Goal: Transaction & Acquisition: Purchase product/service

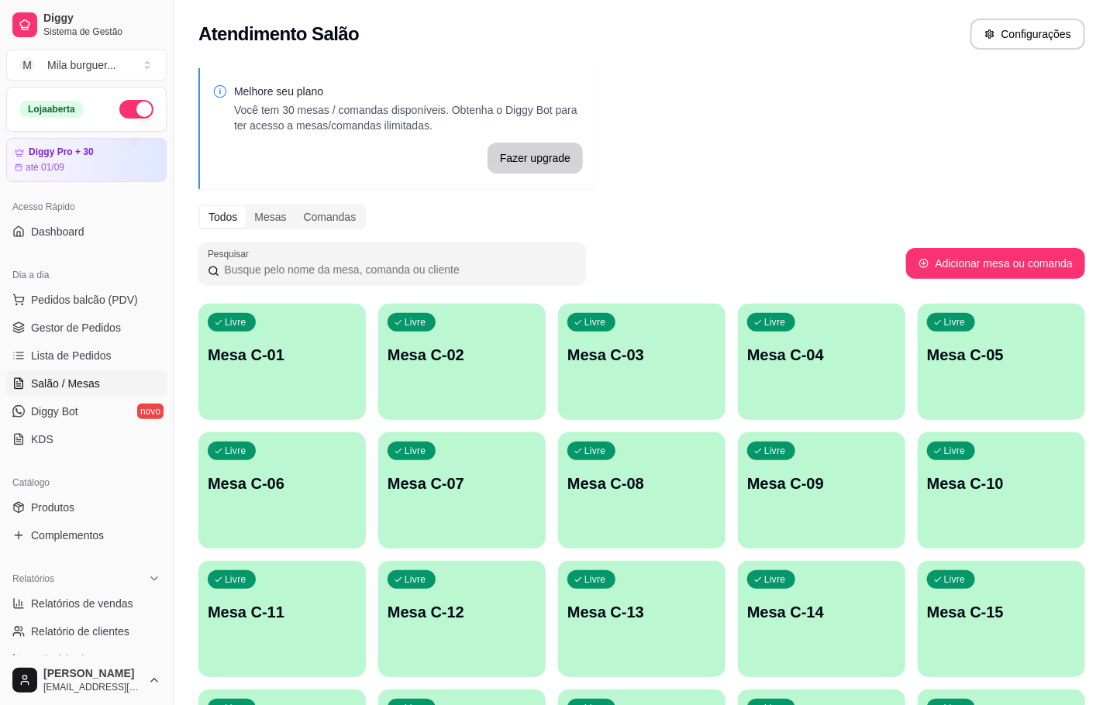
scroll to position [233, 0]
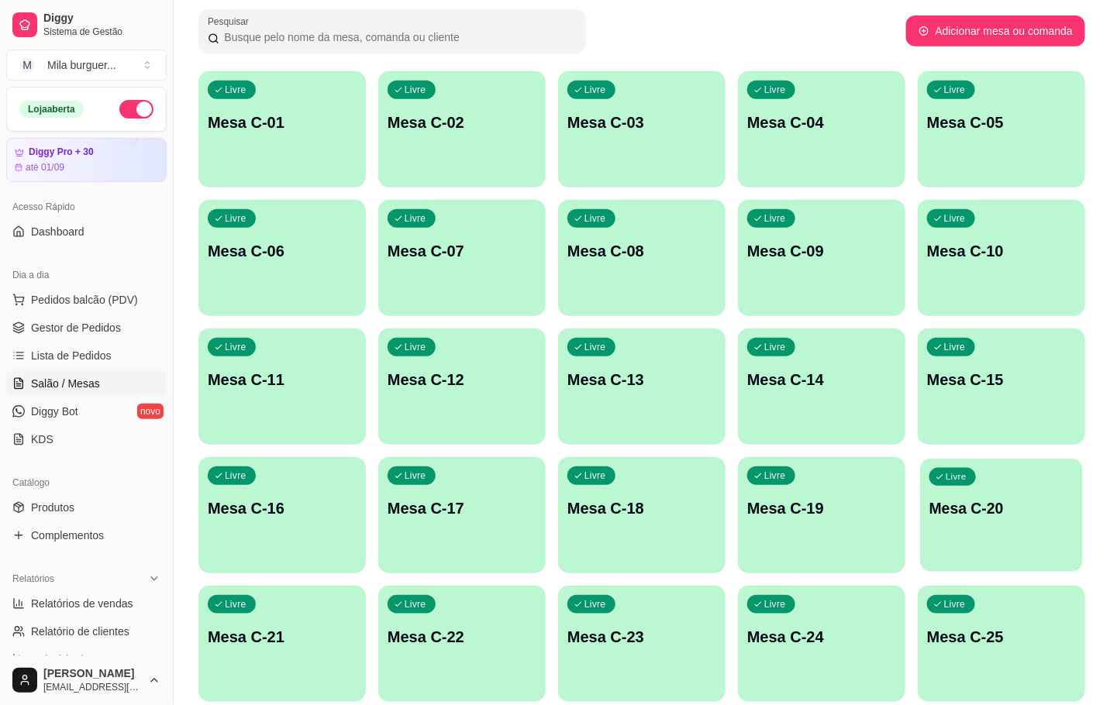
click at [952, 542] on div "Livre Mesa C-20" at bounding box center [1001, 506] width 163 height 95
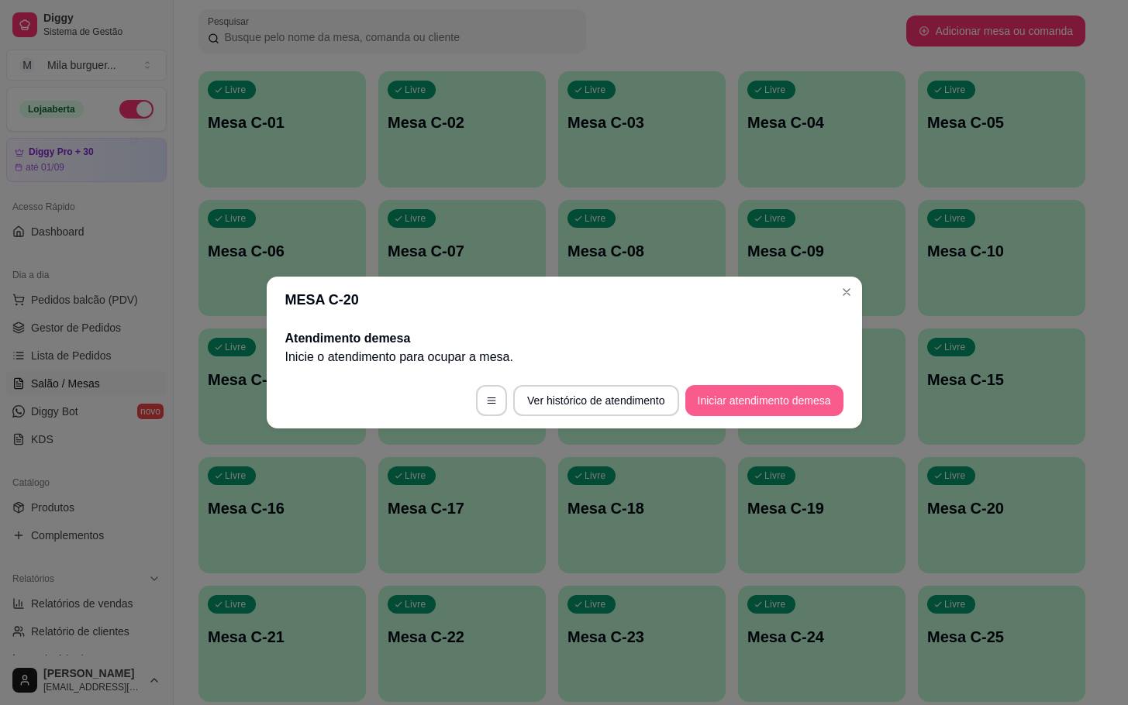
click at [729, 401] on button "Iniciar atendimento de mesa" at bounding box center [764, 400] width 158 height 31
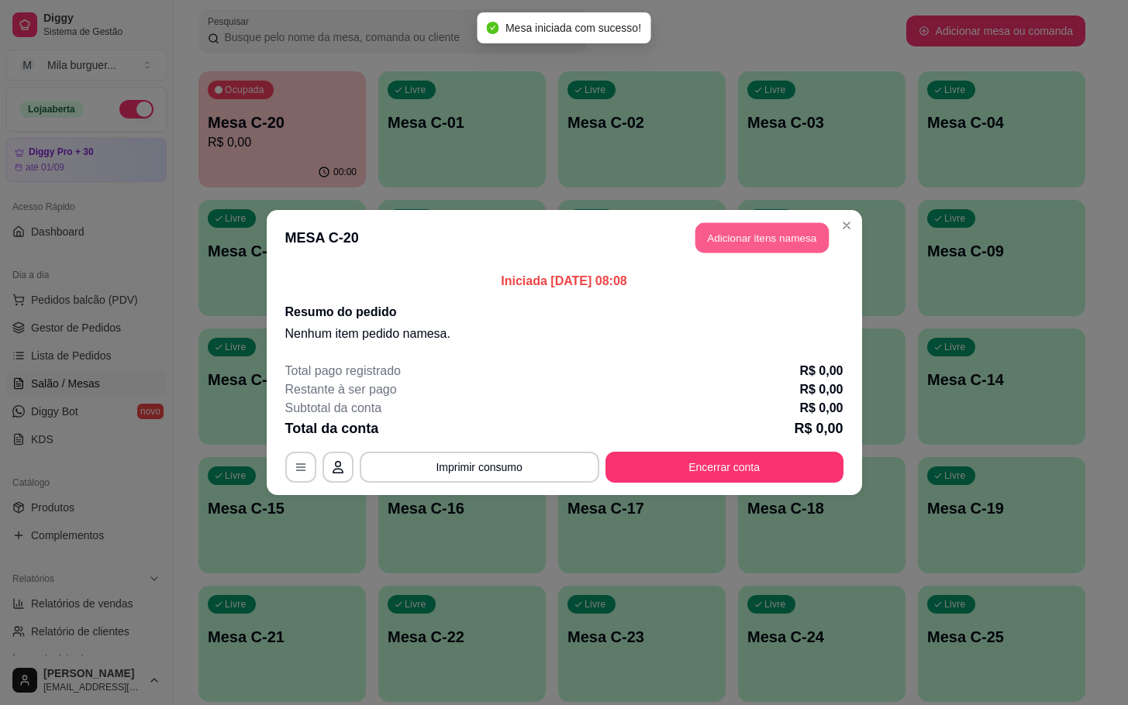
click at [726, 240] on button "Adicionar itens na mesa" at bounding box center [761, 238] width 133 height 30
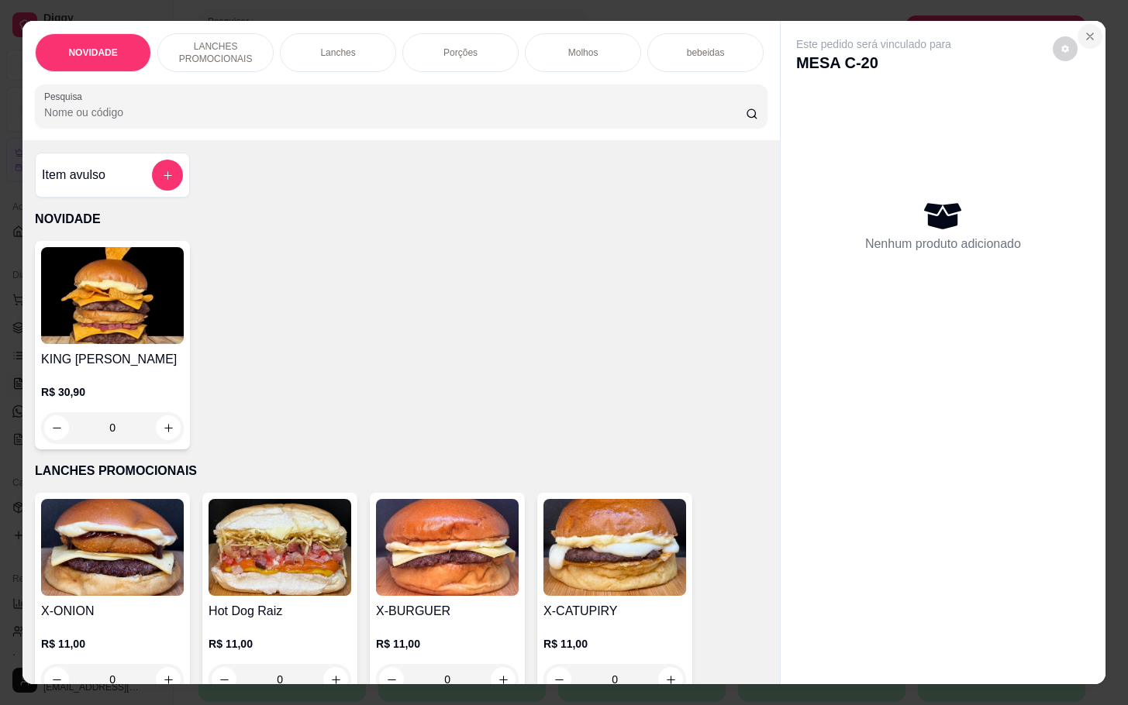
click at [1087, 33] on icon "Close" at bounding box center [1090, 36] width 6 height 6
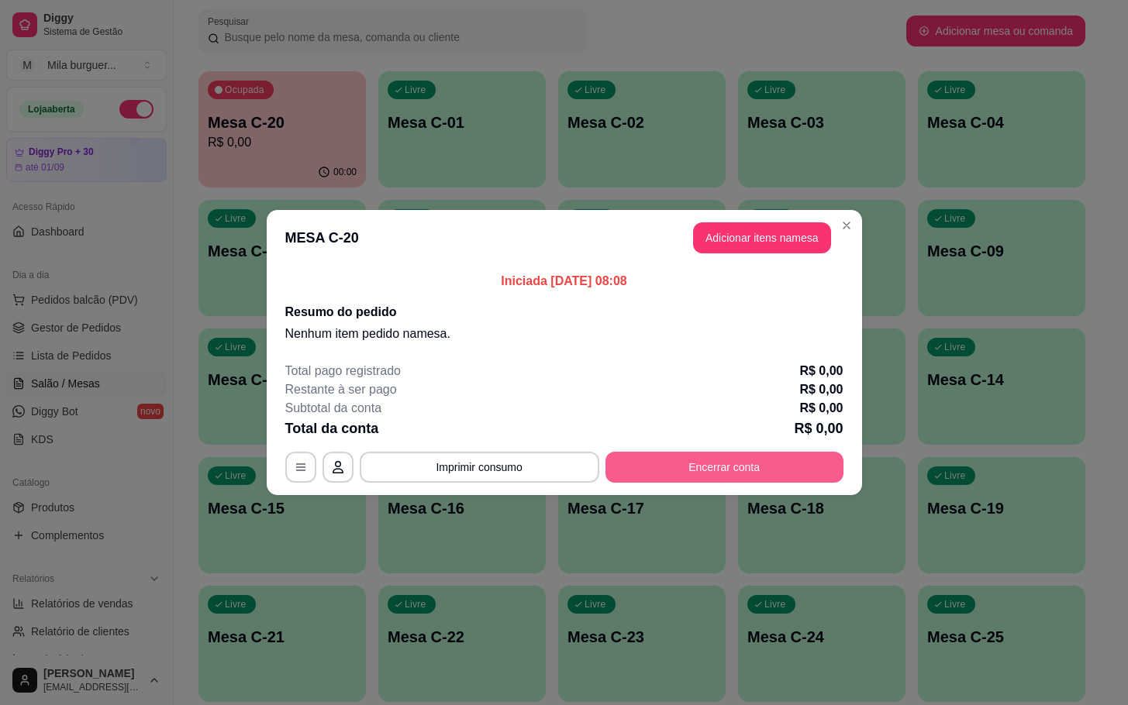
click at [689, 471] on button "Encerrar conta" at bounding box center [724, 467] width 238 height 31
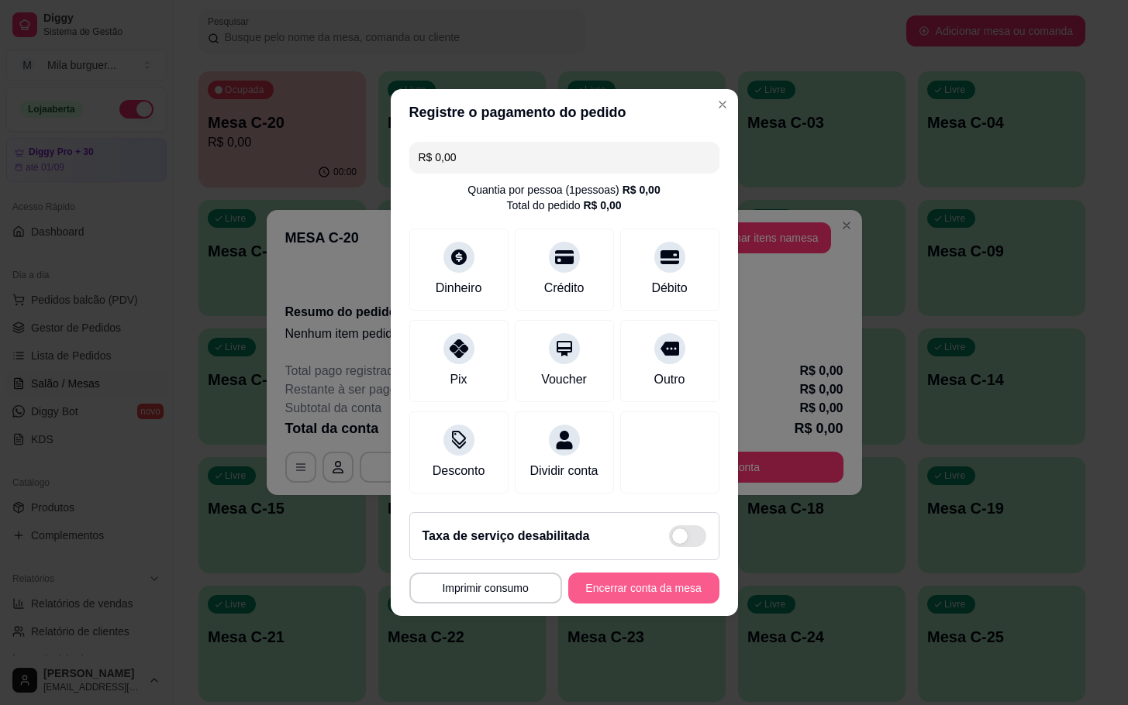
click at [636, 594] on button "Encerrar conta da mesa" at bounding box center [643, 588] width 151 height 31
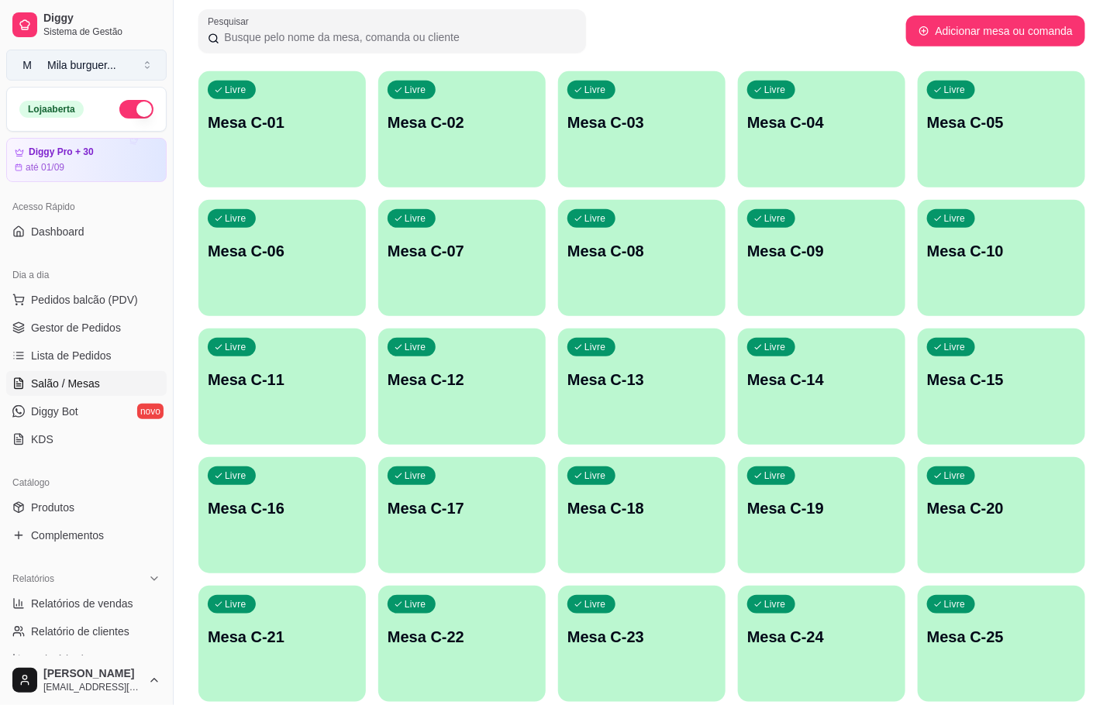
click at [135, 70] on button "M Mila burguer ..." at bounding box center [86, 65] width 160 height 31
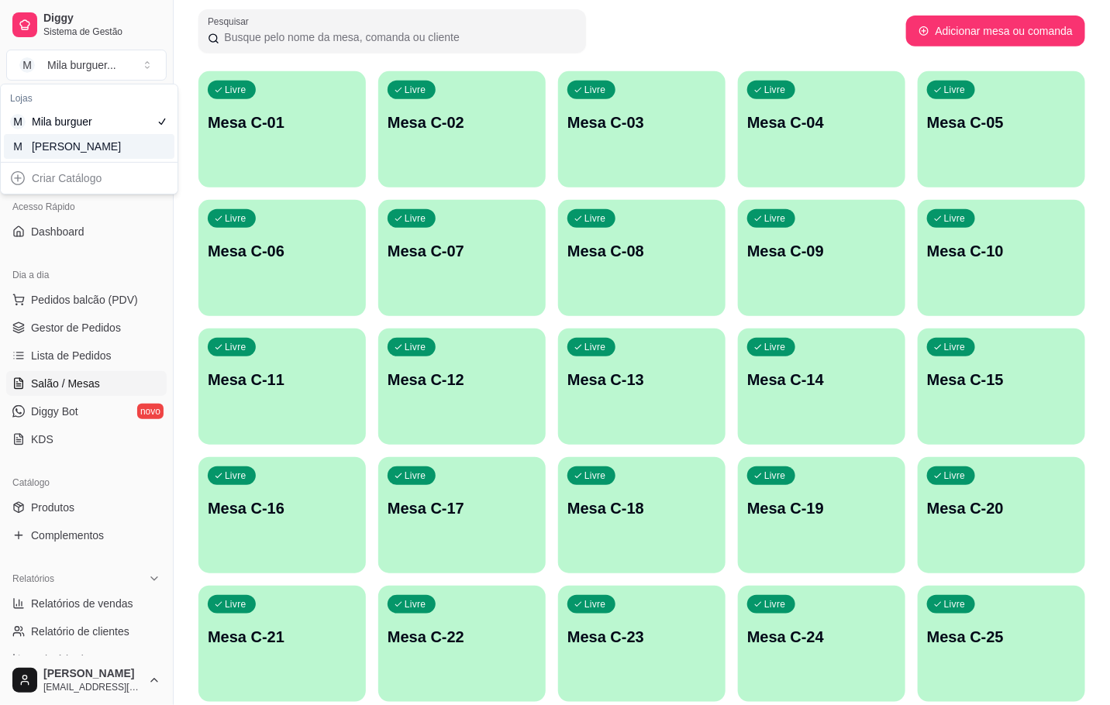
click at [102, 138] on div "M Mila Salgados" at bounding box center [89, 146] width 171 height 25
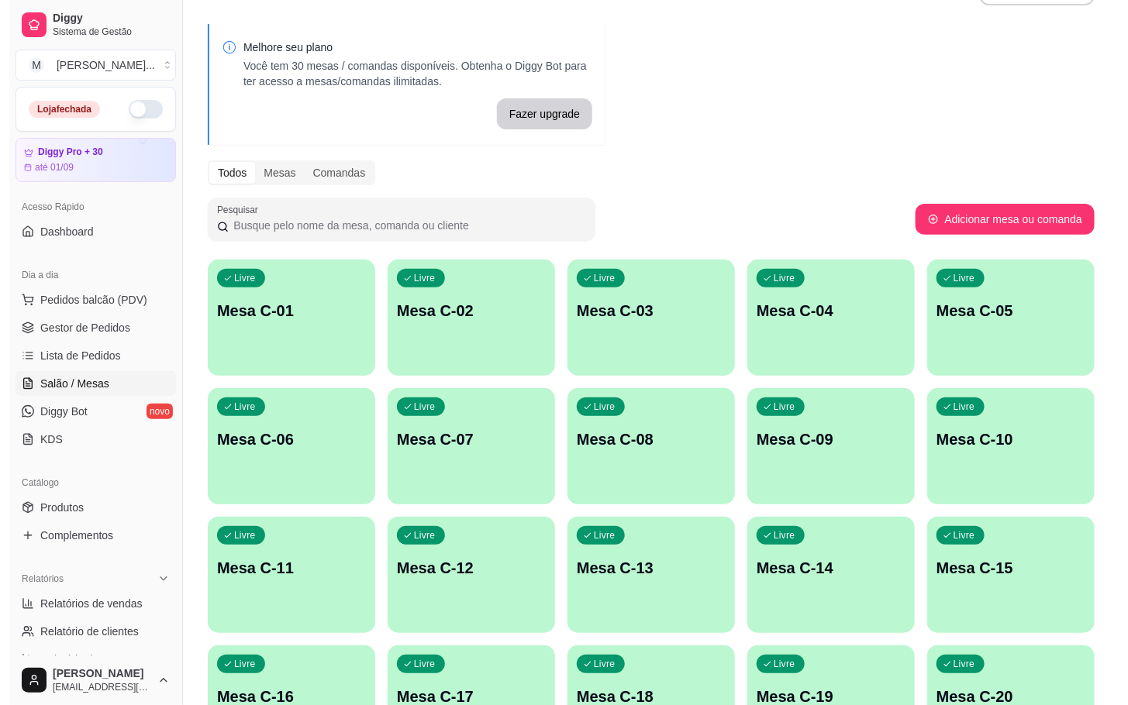
scroll to position [393, 0]
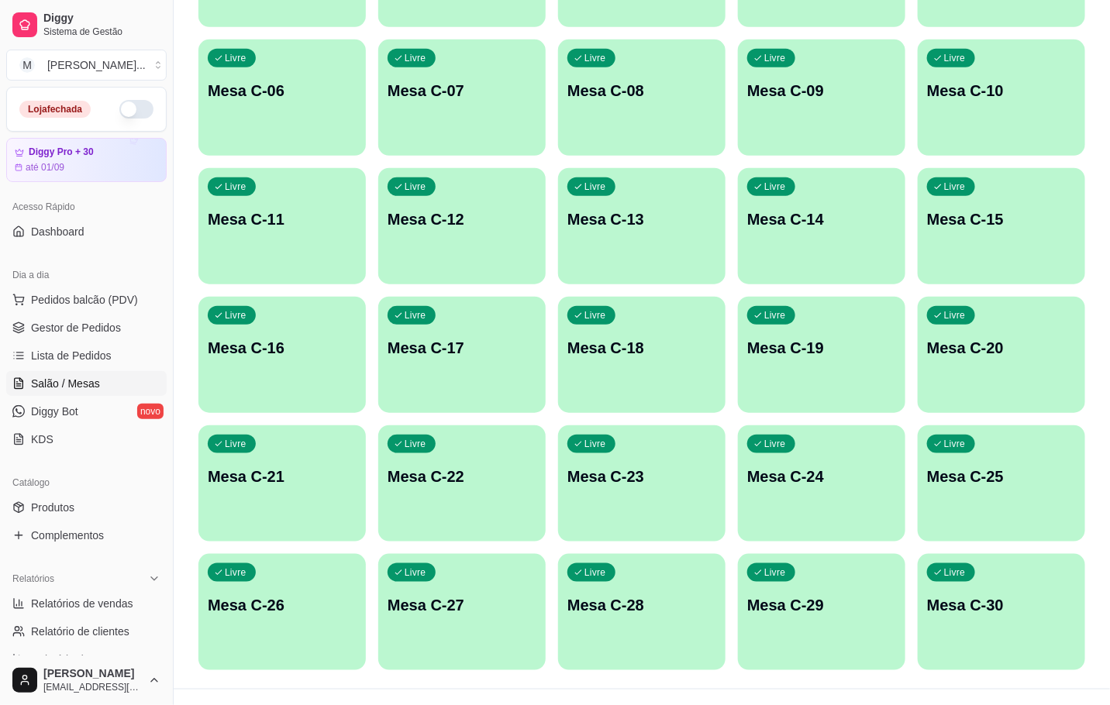
click at [1028, 381] on div "Livre Mesa C-20" at bounding box center [1001, 346] width 167 height 98
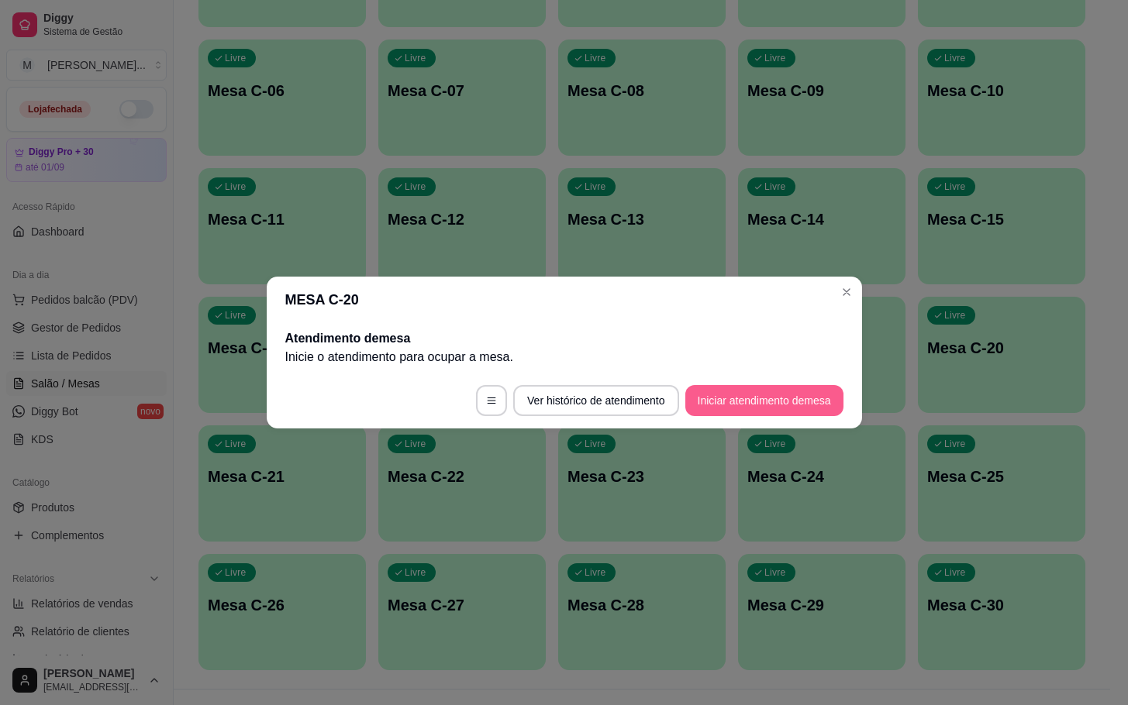
click at [764, 412] on button "Iniciar atendimento de mesa" at bounding box center [764, 400] width 158 height 31
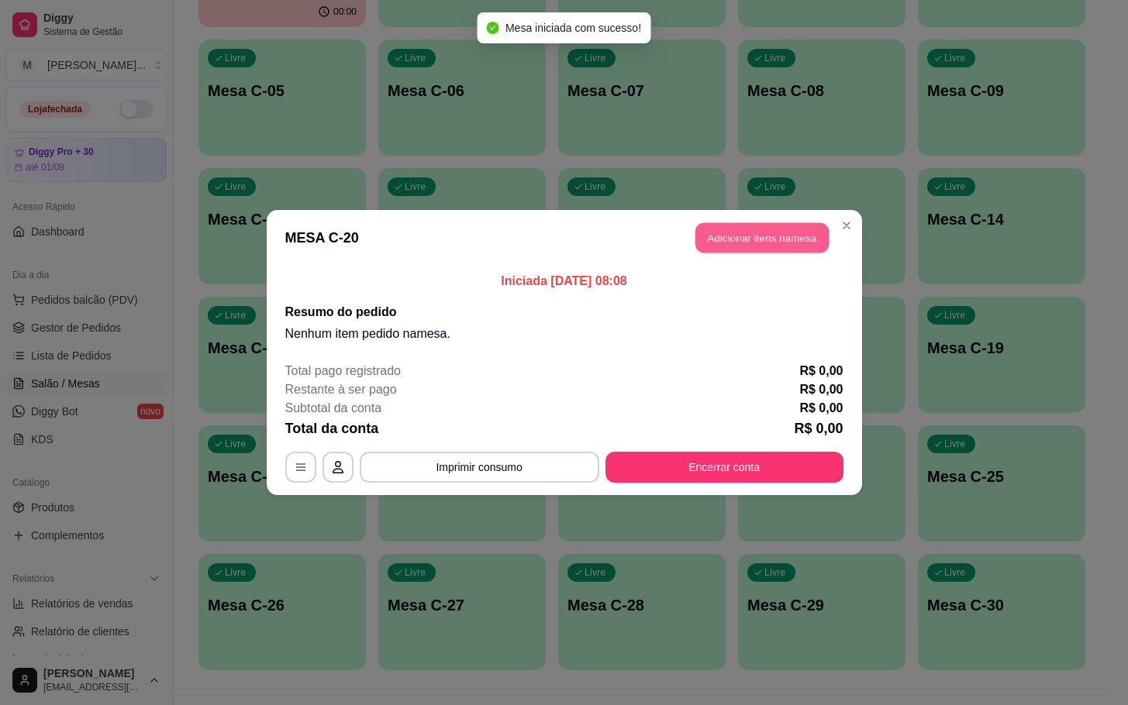
click at [763, 242] on button "Adicionar itens na mesa" at bounding box center [761, 238] width 133 height 30
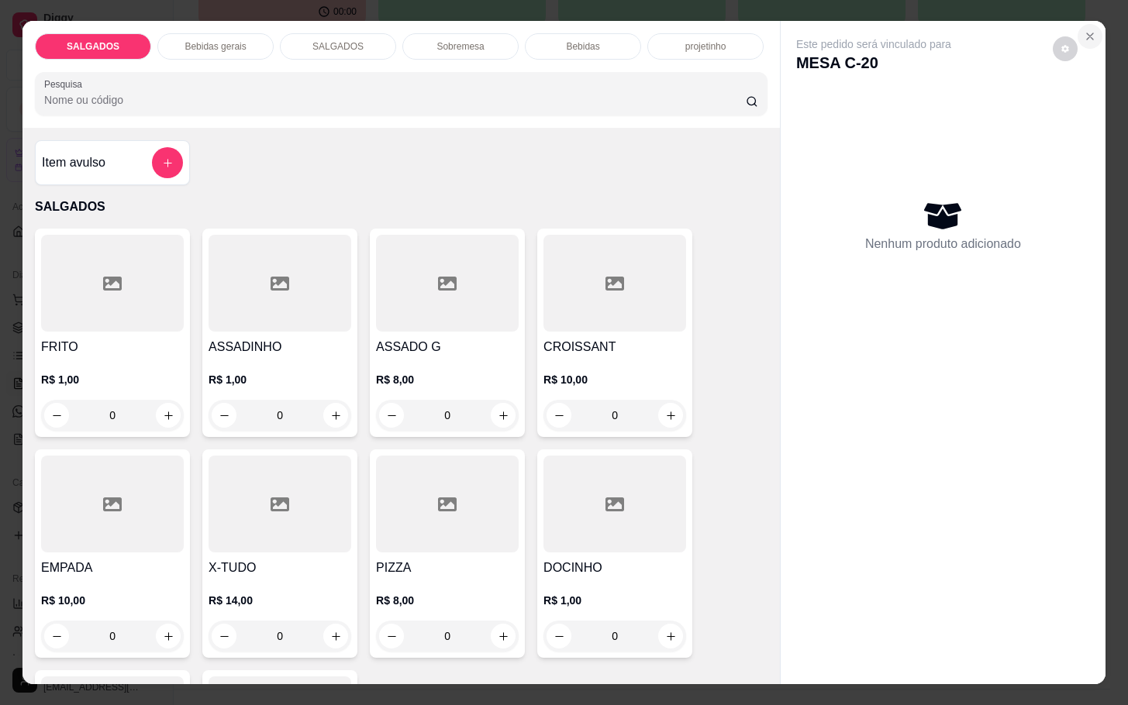
click at [1087, 33] on icon "Close" at bounding box center [1090, 36] width 6 height 6
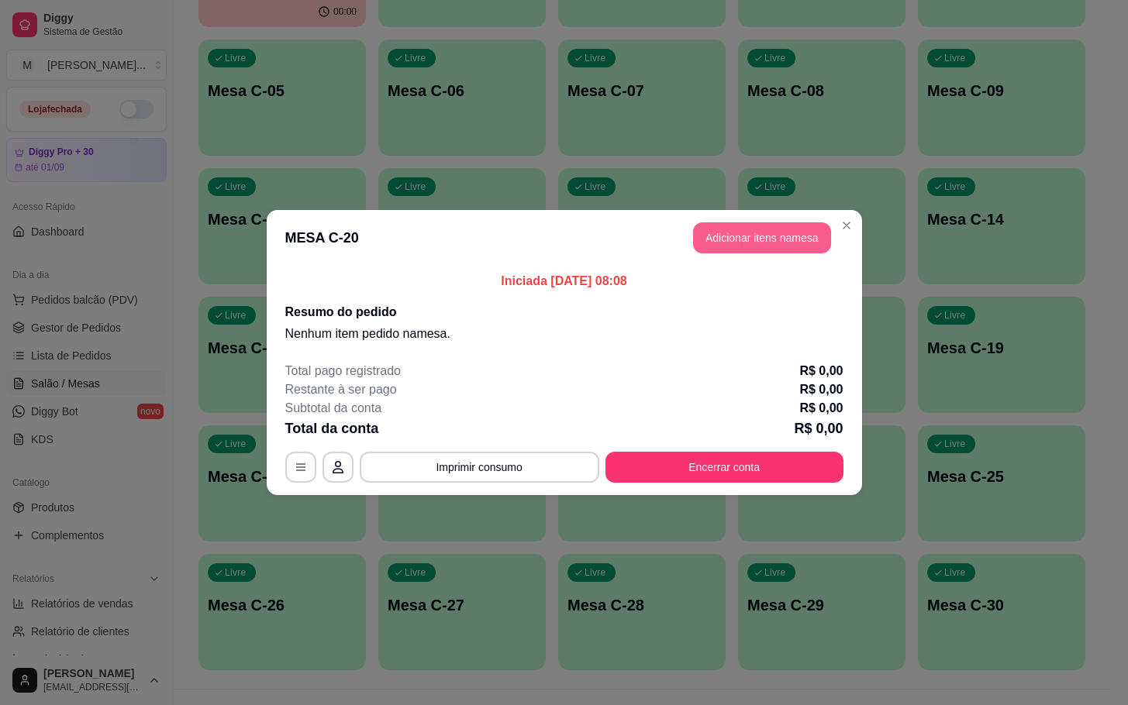
click at [764, 238] on button "Adicionar itens na mesa" at bounding box center [762, 237] width 138 height 31
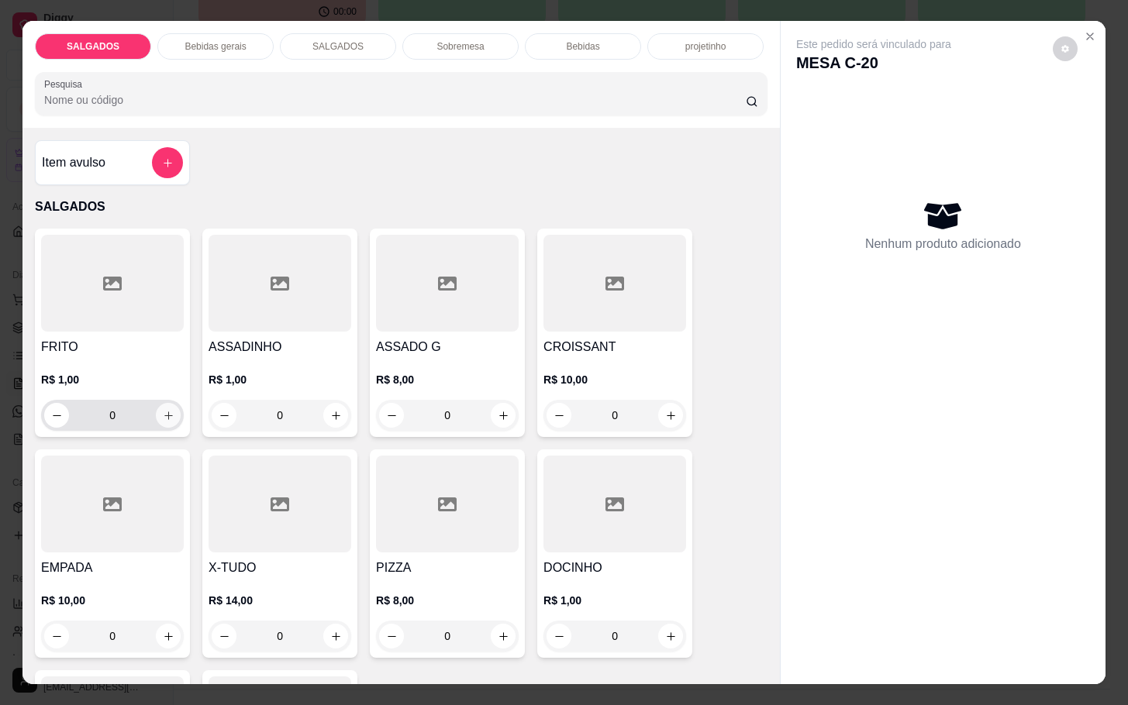
click at [163, 410] on icon "increase-product-quantity" at bounding box center [169, 416] width 12 height 12
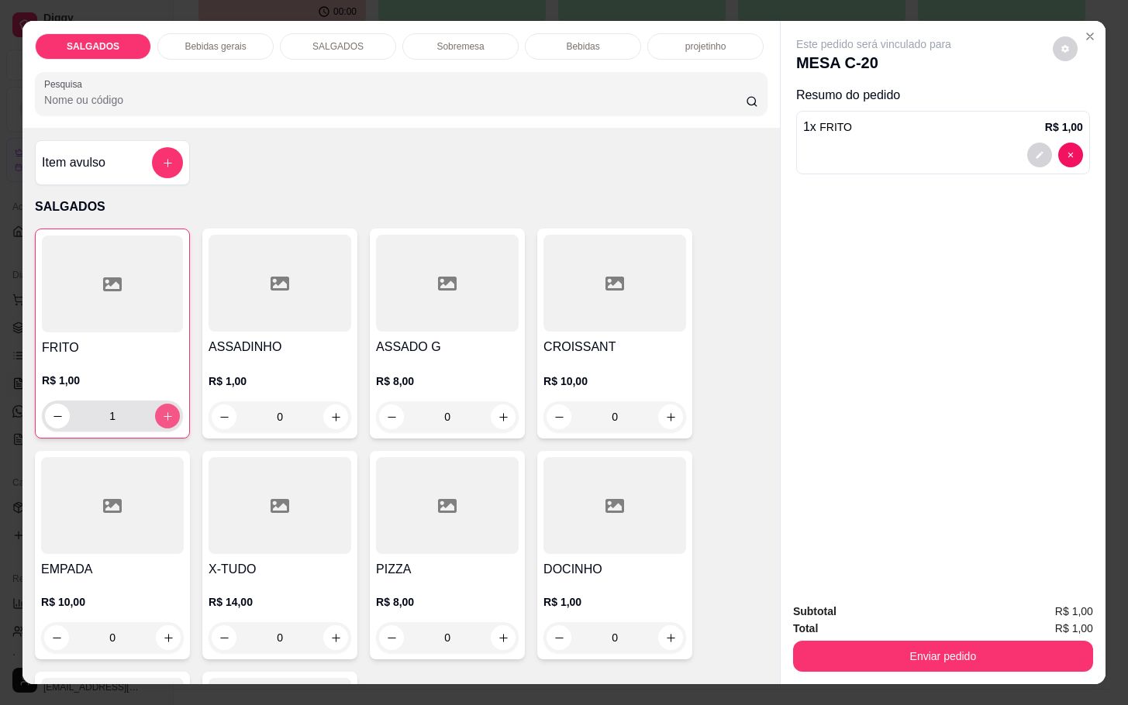
click at [162, 411] on icon "increase-product-quantity" at bounding box center [168, 417] width 12 height 12
type input "4"
click at [324, 405] on button "increase-product-quantity" at bounding box center [335, 417] width 25 height 25
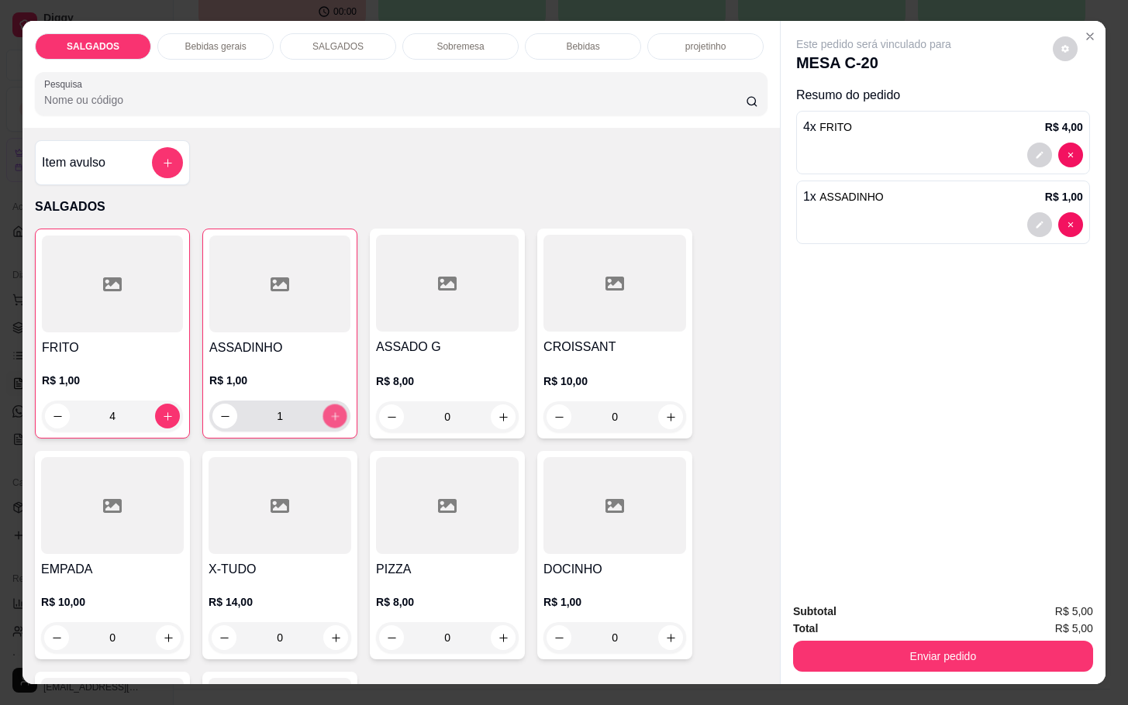
click at [329, 411] on icon "increase-product-quantity" at bounding box center [335, 417] width 12 height 12
type input "3"
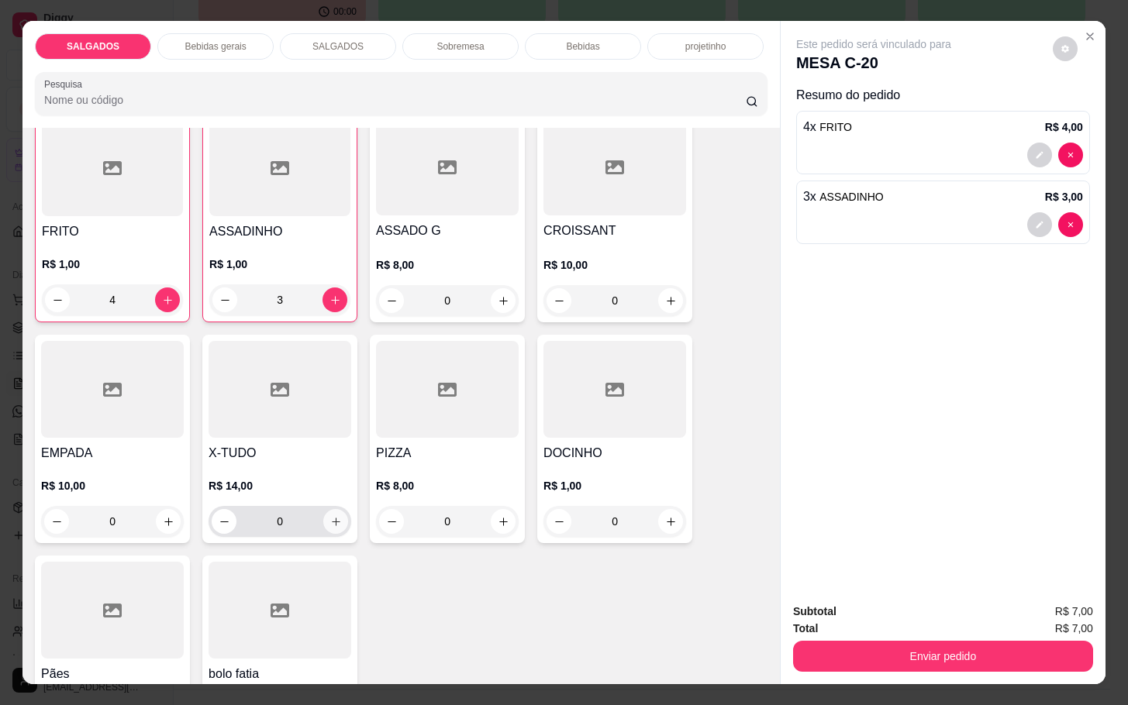
scroll to position [349, 0]
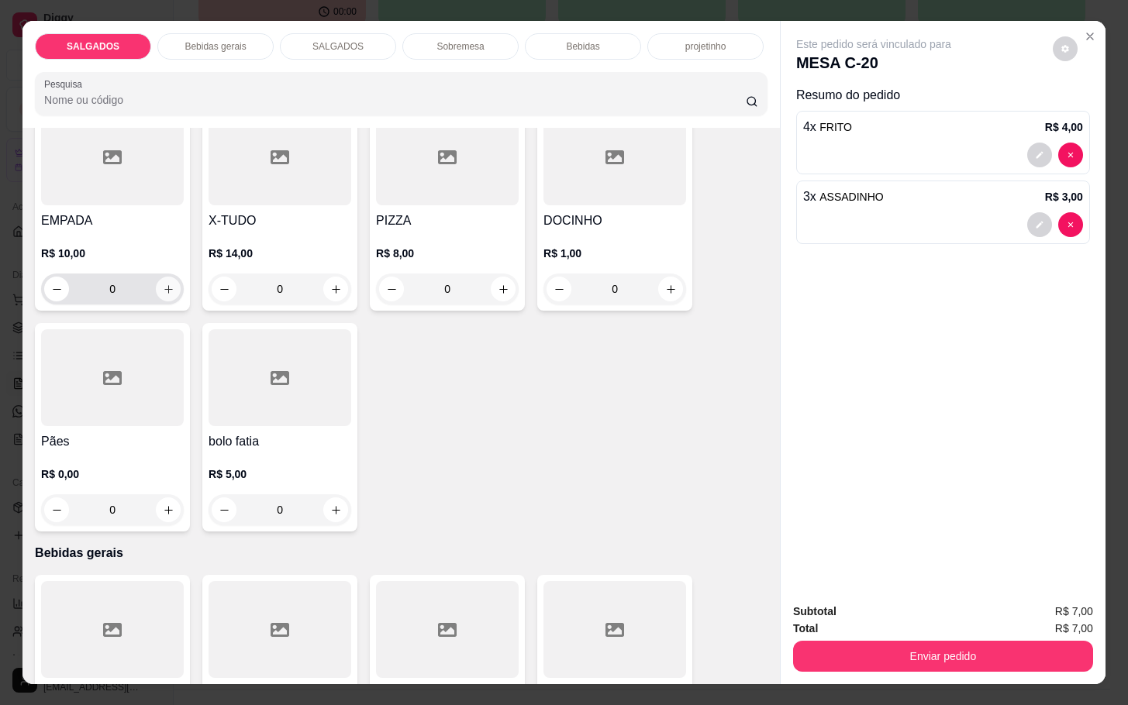
click at [163, 284] on icon "increase-product-quantity" at bounding box center [169, 290] width 12 height 12
type input "1"
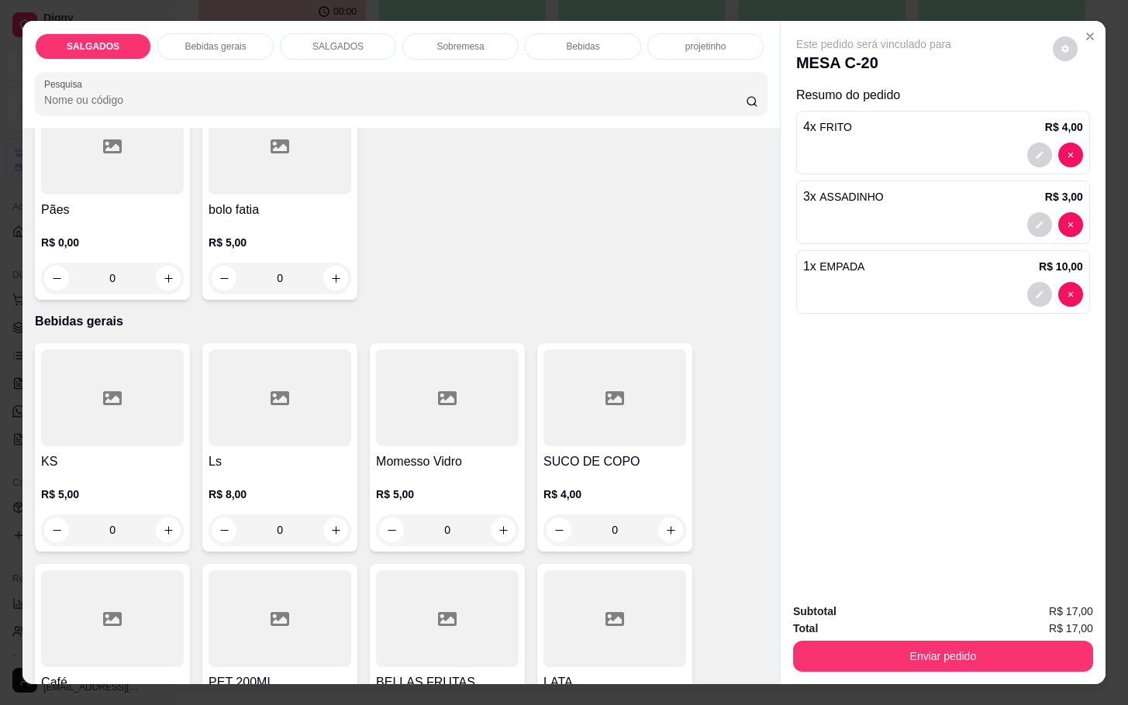
scroll to position [931, 0]
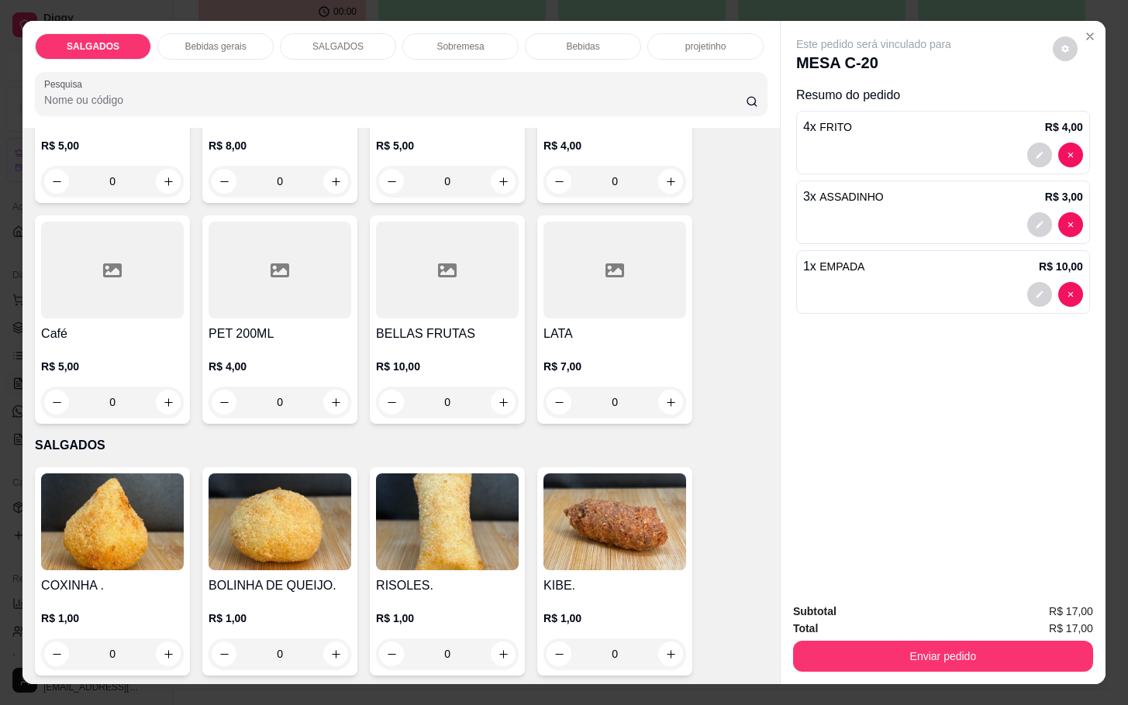
click at [105, 300] on div at bounding box center [112, 270] width 143 height 97
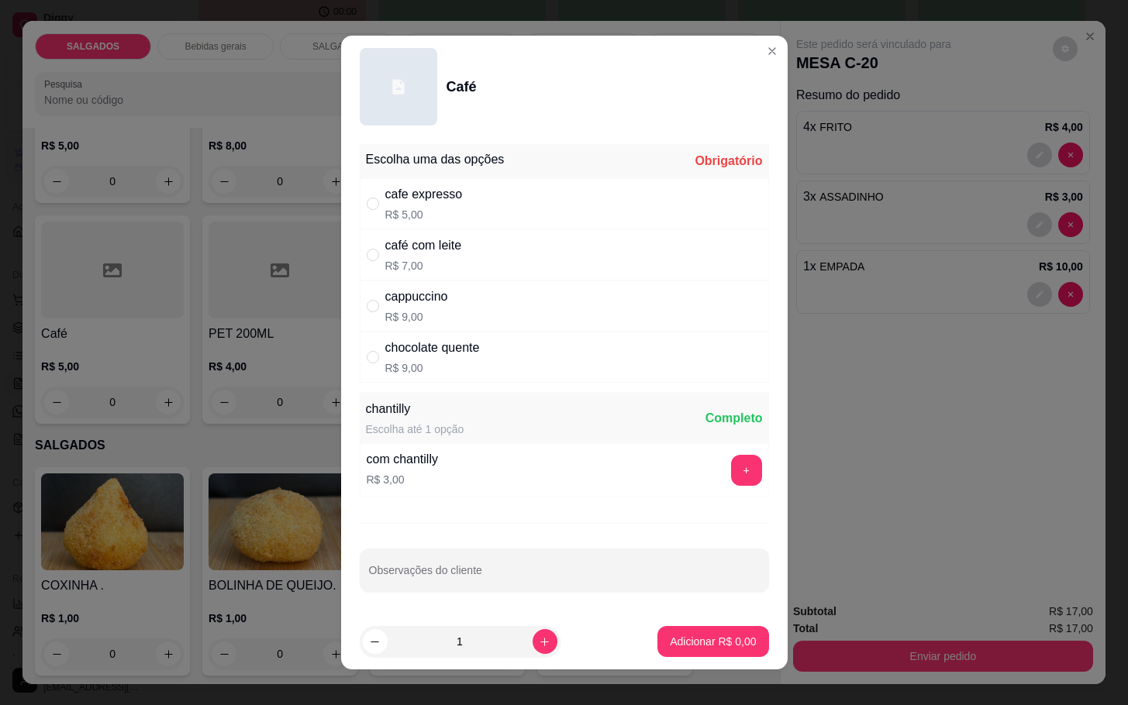
click at [388, 257] on div "café com leite R$ 7,00" at bounding box center [423, 254] width 77 height 37
radio input "true"
click at [699, 631] on button "Adicionar R$ 7,00" at bounding box center [712, 641] width 111 height 31
type input "1"
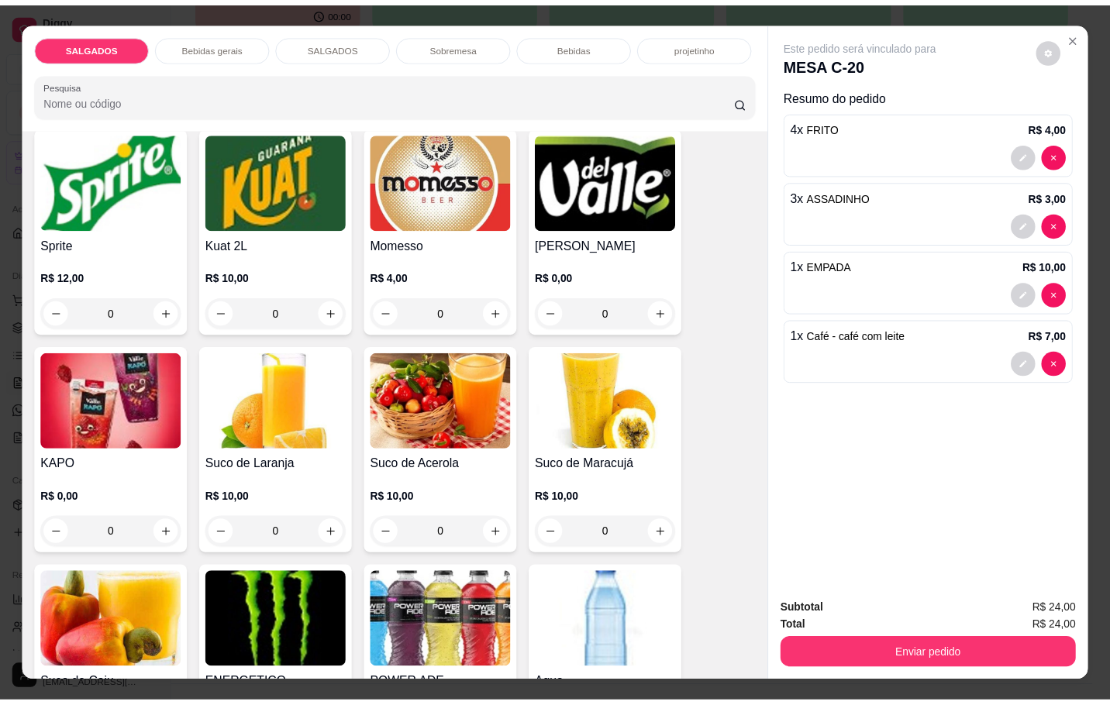
scroll to position [3257, 0]
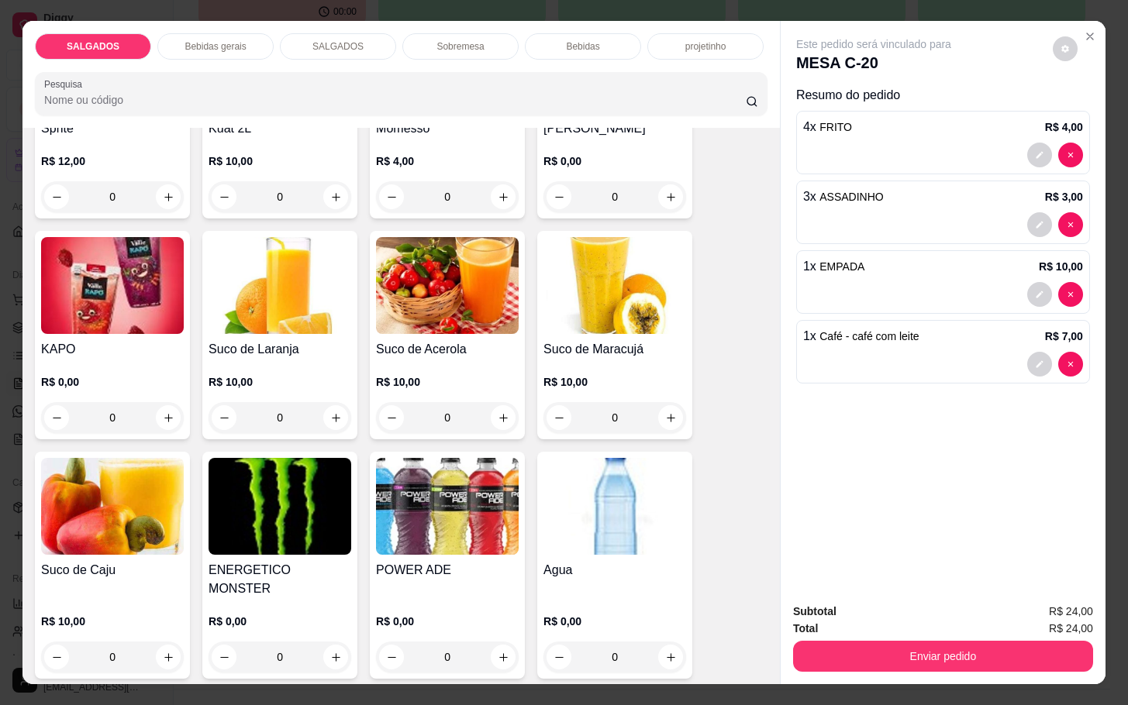
click at [610, 519] on img at bounding box center [614, 506] width 143 height 97
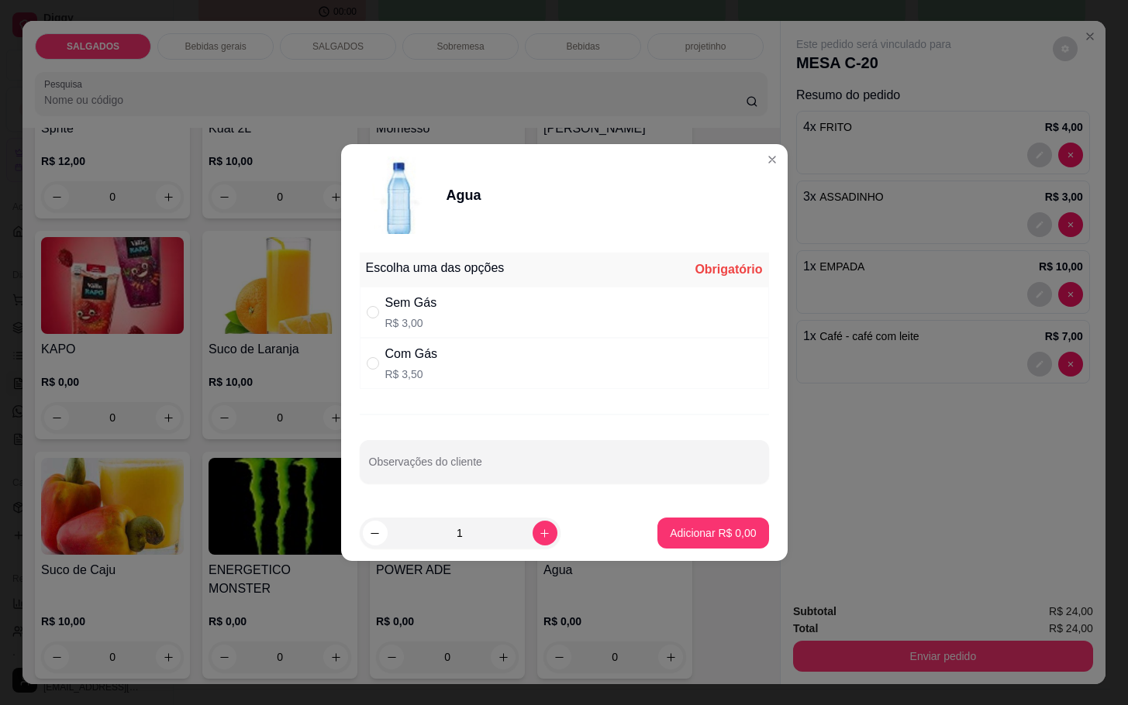
click at [430, 367] on p "R$ 3,50" at bounding box center [411, 375] width 53 height 16
radio input "true"
click at [680, 537] on p "Adicionar R$ 3,50" at bounding box center [713, 534] width 86 height 16
type input "1"
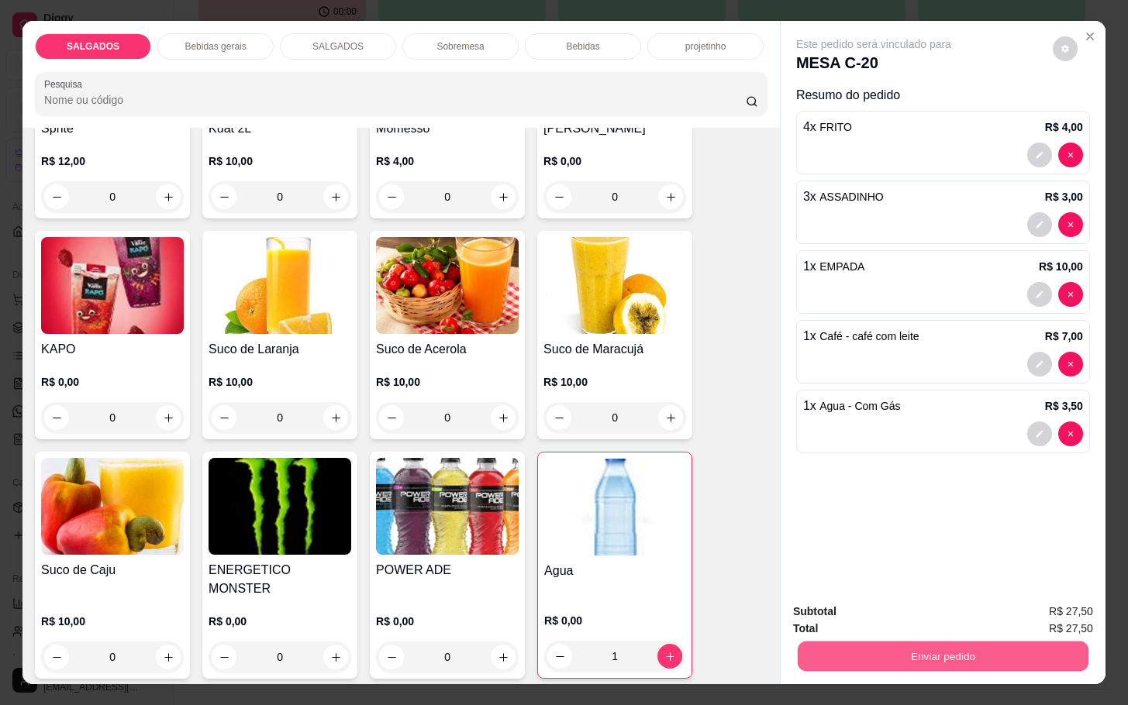
click at [915, 647] on button "Enviar pedido" at bounding box center [943, 656] width 291 height 30
click at [879, 609] on button "Não registrar e enviar pedido" at bounding box center [889, 609] width 157 height 29
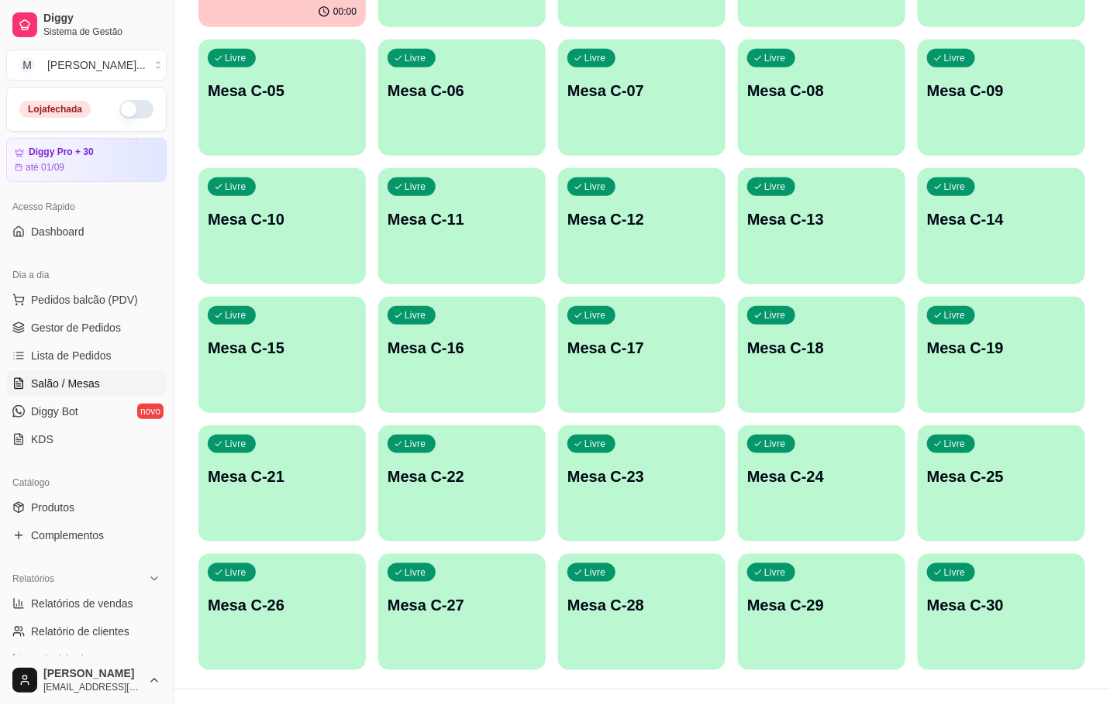
scroll to position [44, 0]
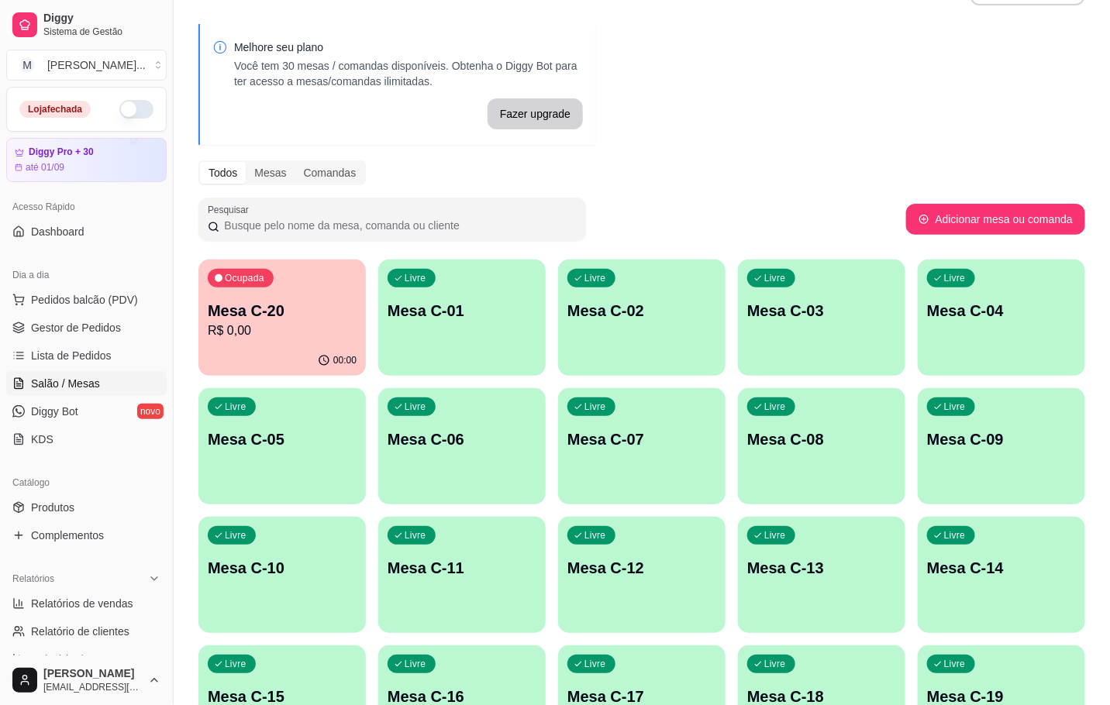
click at [309, 349] on div "00:00" at bounding box center [281, 361] width 167 height 30
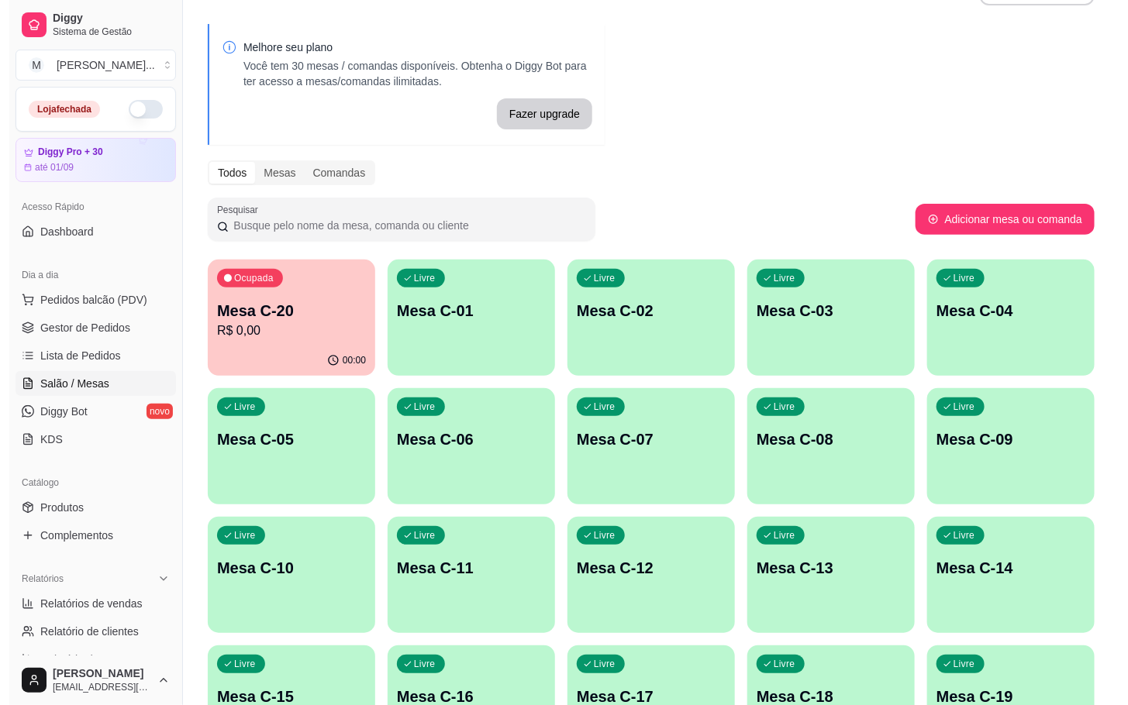
scroll to position [0, 0]
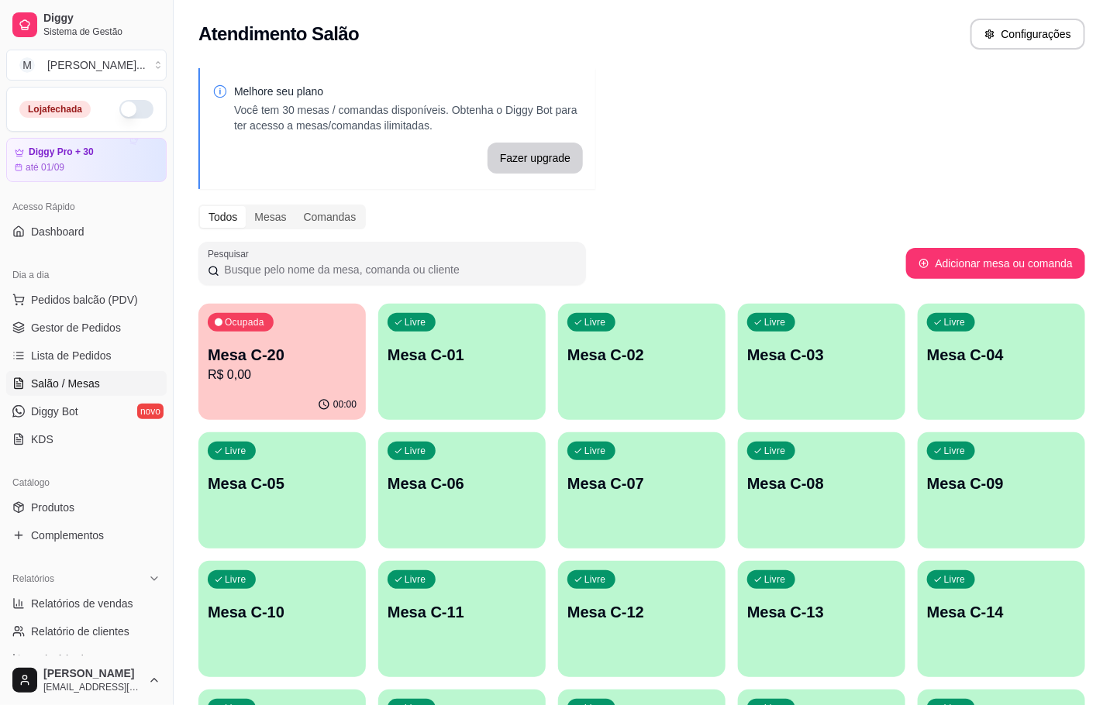
click at [257, 389] on button "Ocupada Mesa C-20 R$ 0,00 00:00" at bounding box center [281, 362] width 167 height 116
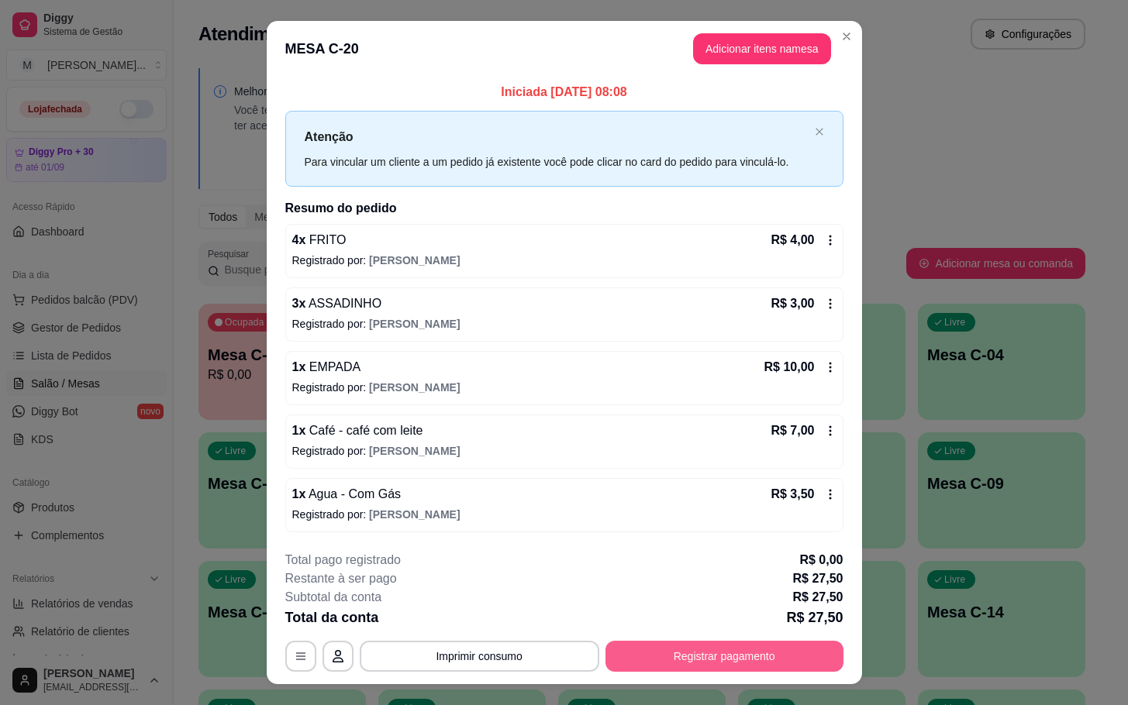
click at [754, 667] on button "Registrar pagamento" at bounding box center [724, 656] width 238 height 31
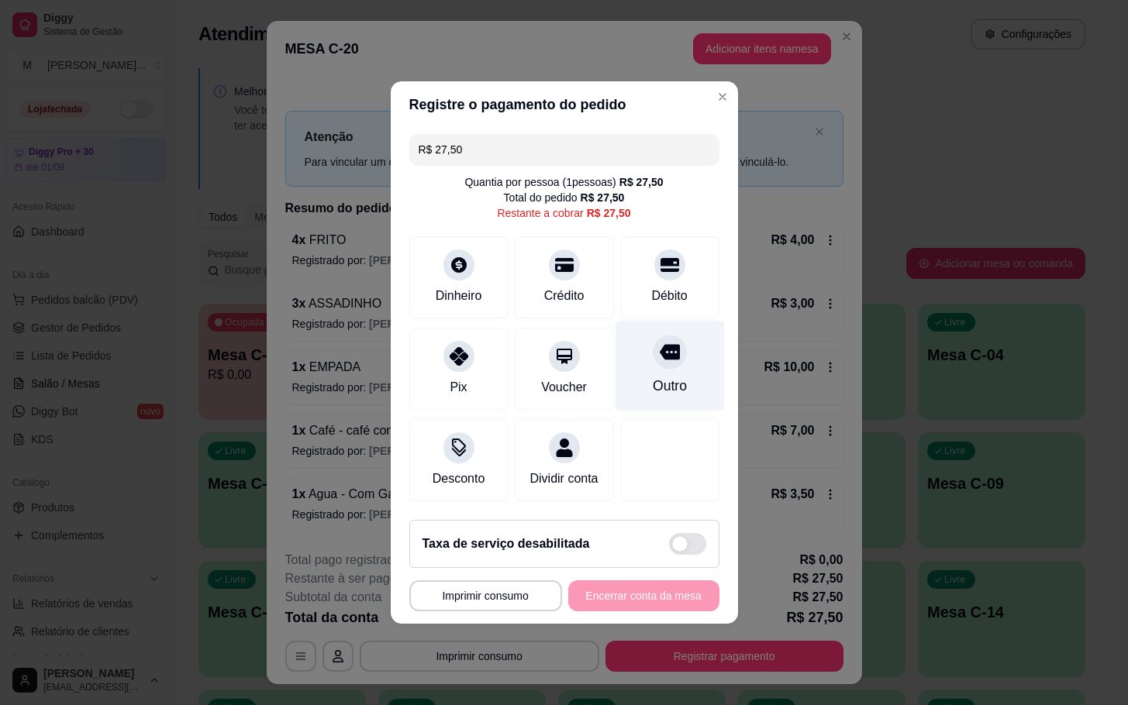
click at [659, 352] on icon at bounding box center [669, 352] width 20 height 20
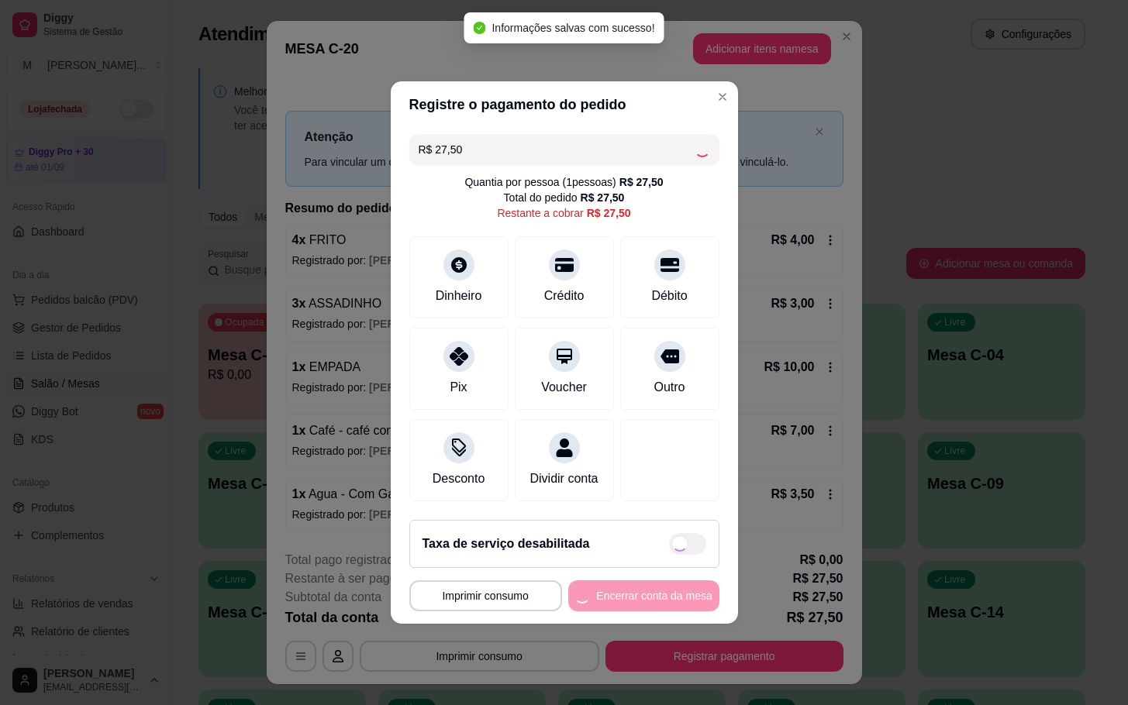
type input "R$ 0,00"
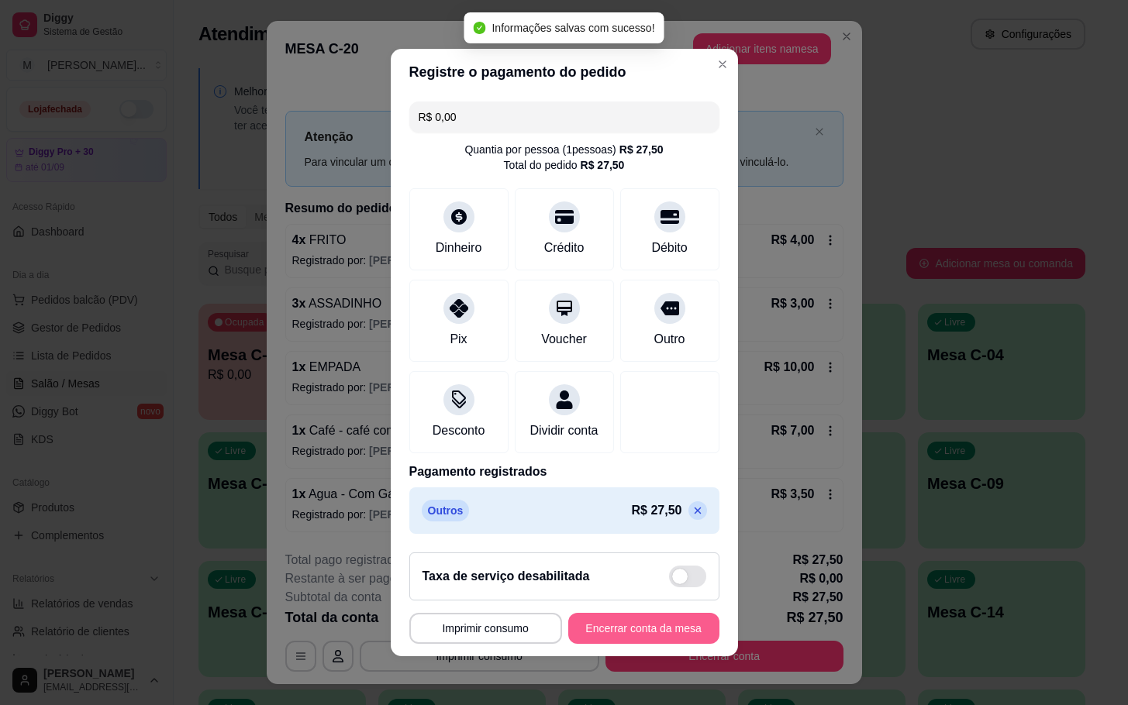
click at [612, 644] on button "Encerrar conta da mesa" at bounding box center [643, 628] width 151 height 31
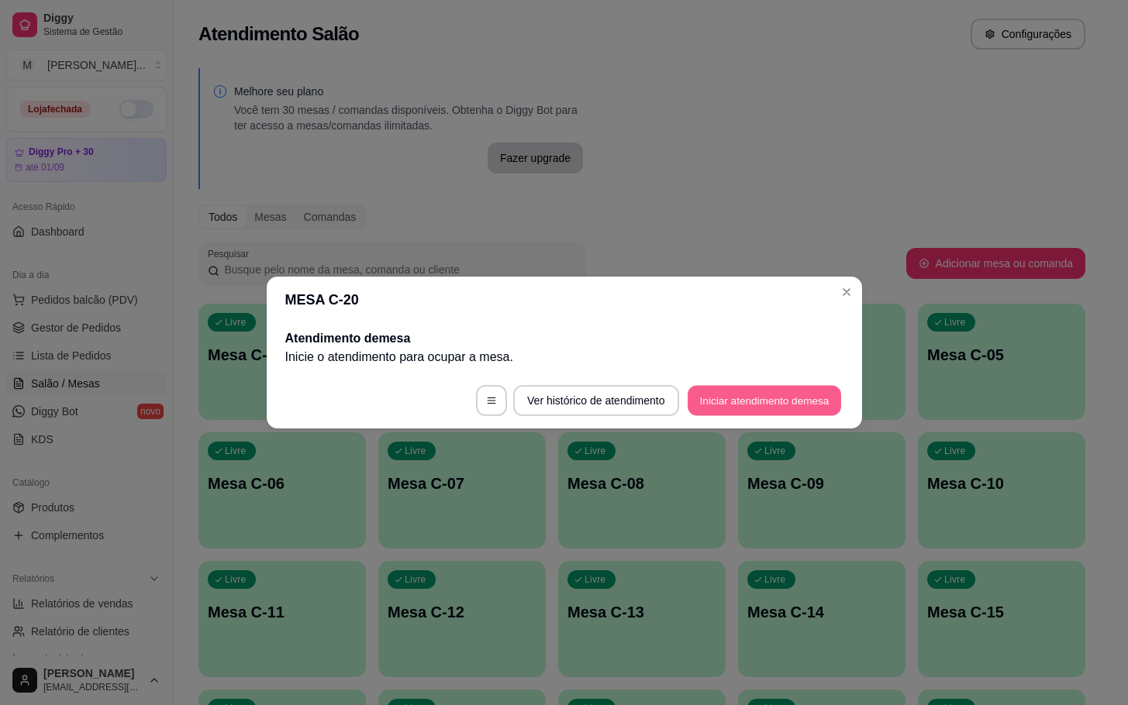
click at [789, 388] on button "Iniciar atendimento de mesa" at bounding box center [764, 401] width 153 height 30
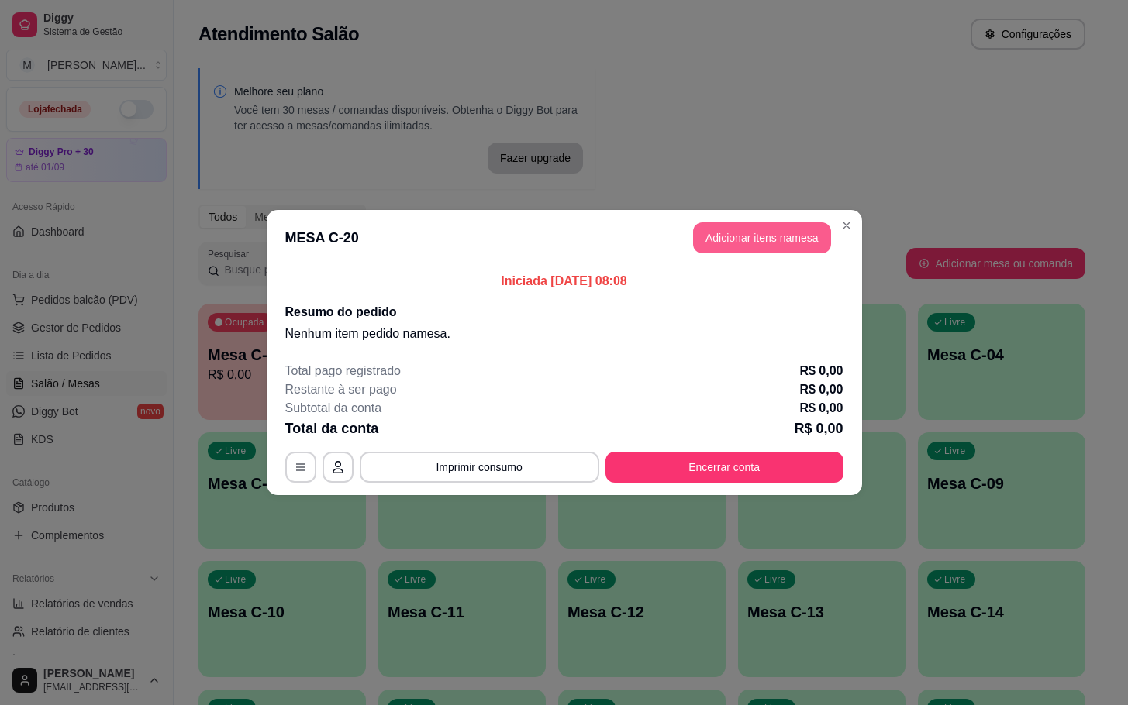
click at [775, 228] on button "Adicionar itens na mesa" at bounding box center [762, 237] width 138 height 31
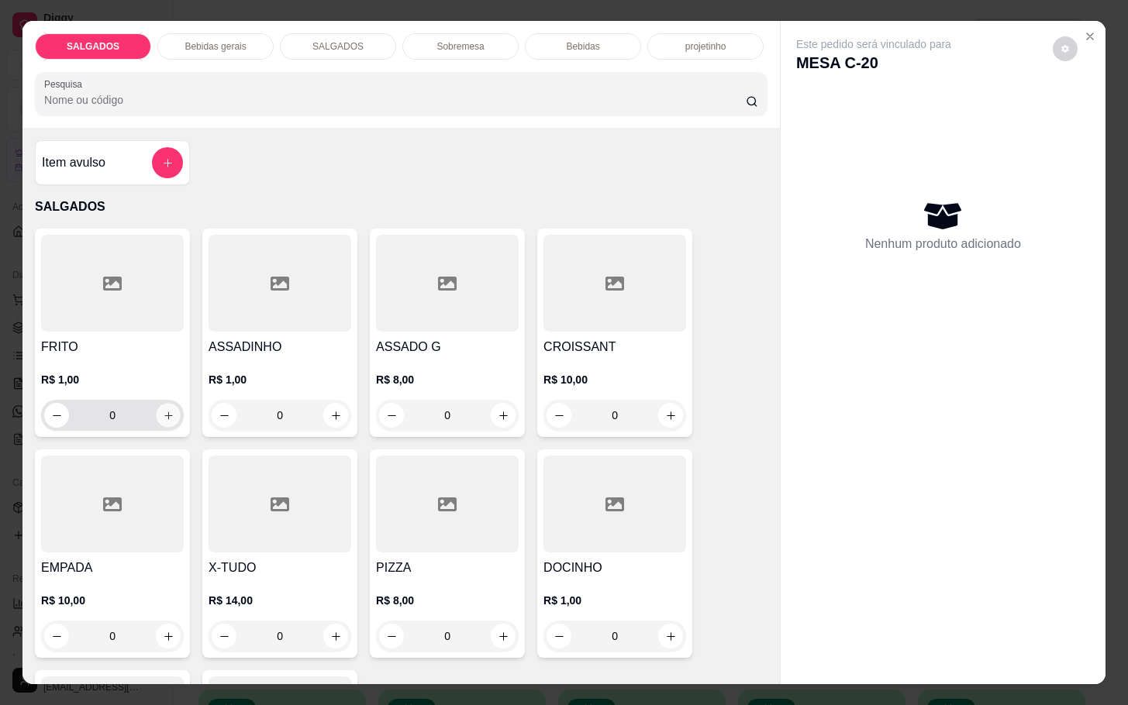
click at [157, 404] on button "increase-product-quantity" at bounding box center [169, 416] width 24 height 24
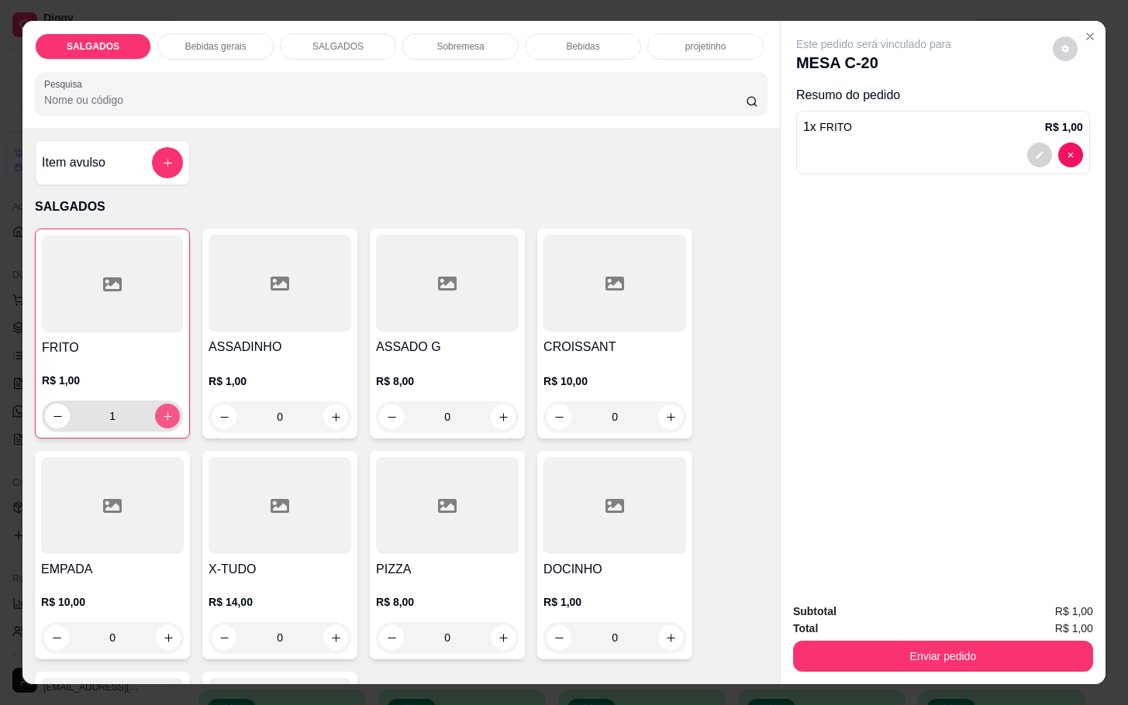
click at [157, 404] on button "increase-product-quantity" at bounding box center [167, 416] width 25 height 25
click at [157, 405] on button "increase-product-quantity" at bounding box center [168, 417] width 24 height 24
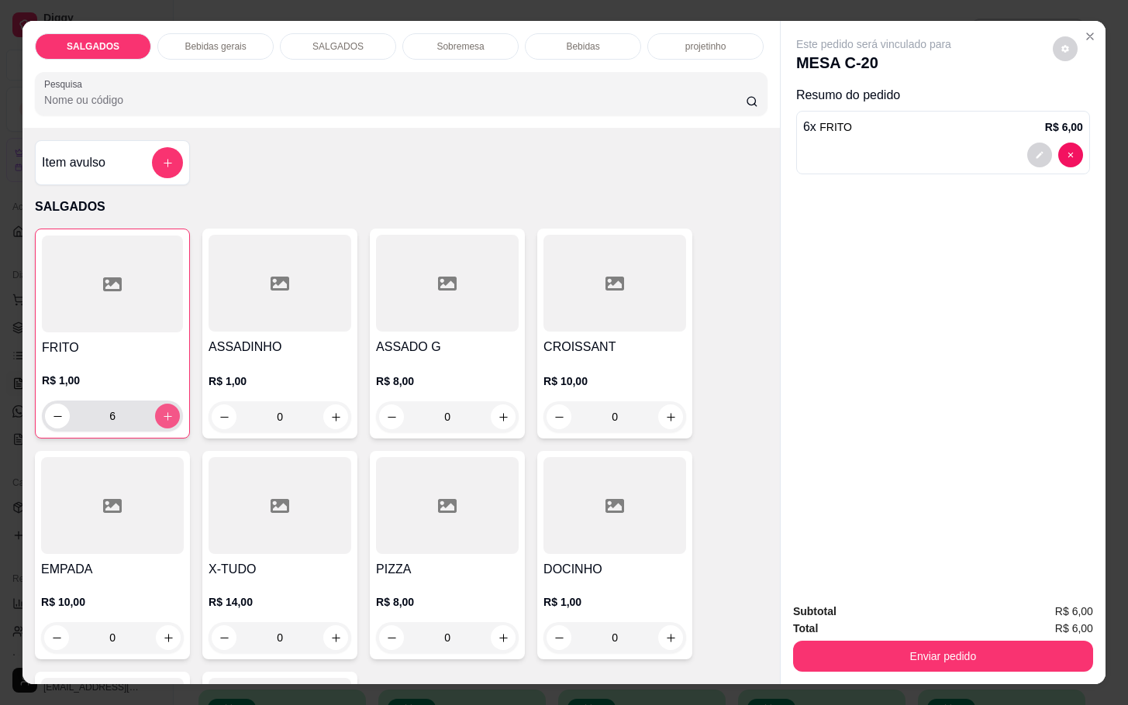
click at [157, 404] on button "increase-product-quantity" at bounding box center [167, 416] width 25 height 25
click at [157, 405] on button "increase-product-quantity" at bounding box center [168, 417] width 24 height 24
click at [157, 404] on button "increase-product-quantity" at bounding box center [167, 416] width 25 height 25
click at [157, 405] on button "increase-product-quantity" at bounding box center [168, 417] width 24 height 24
type input "10"
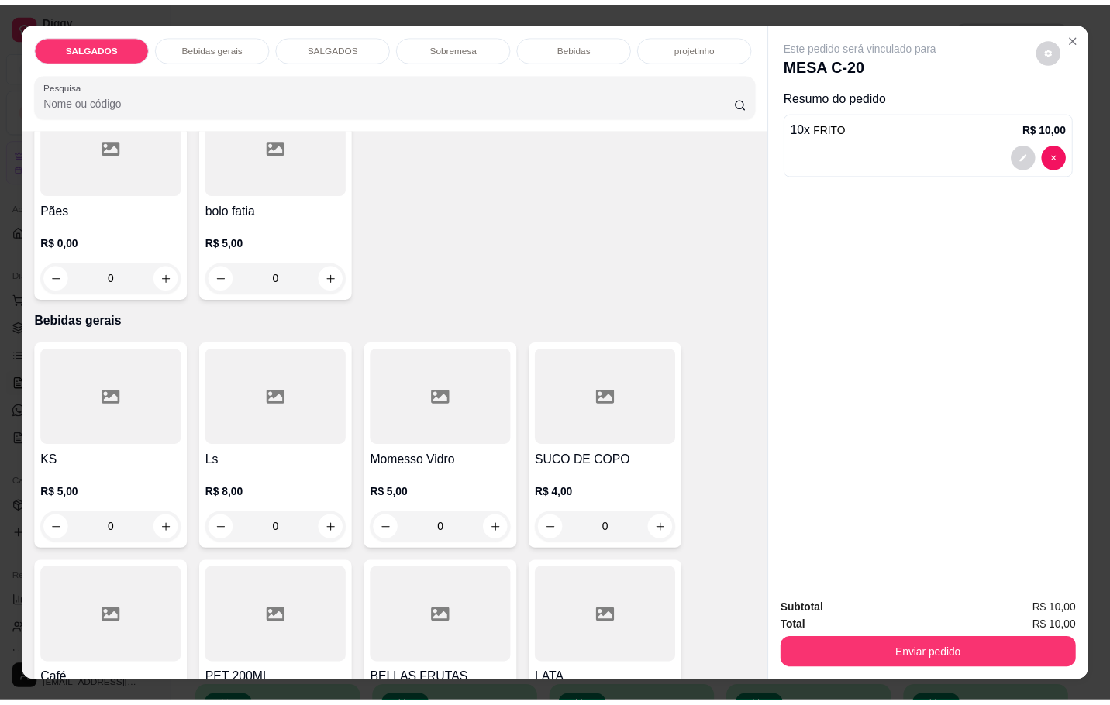
scroll to position [698, 0]
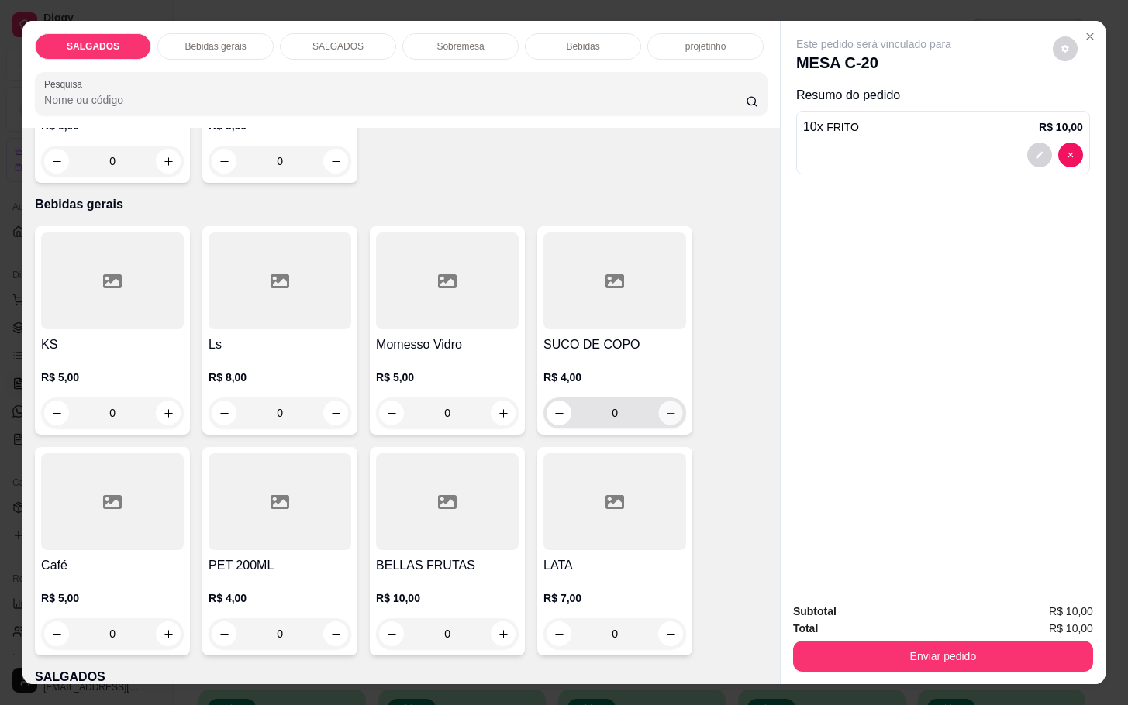
click at [665, 409] on icon "increase-product-quantity" at bounding box center [671, 414] width 12 height 12
type input "1"
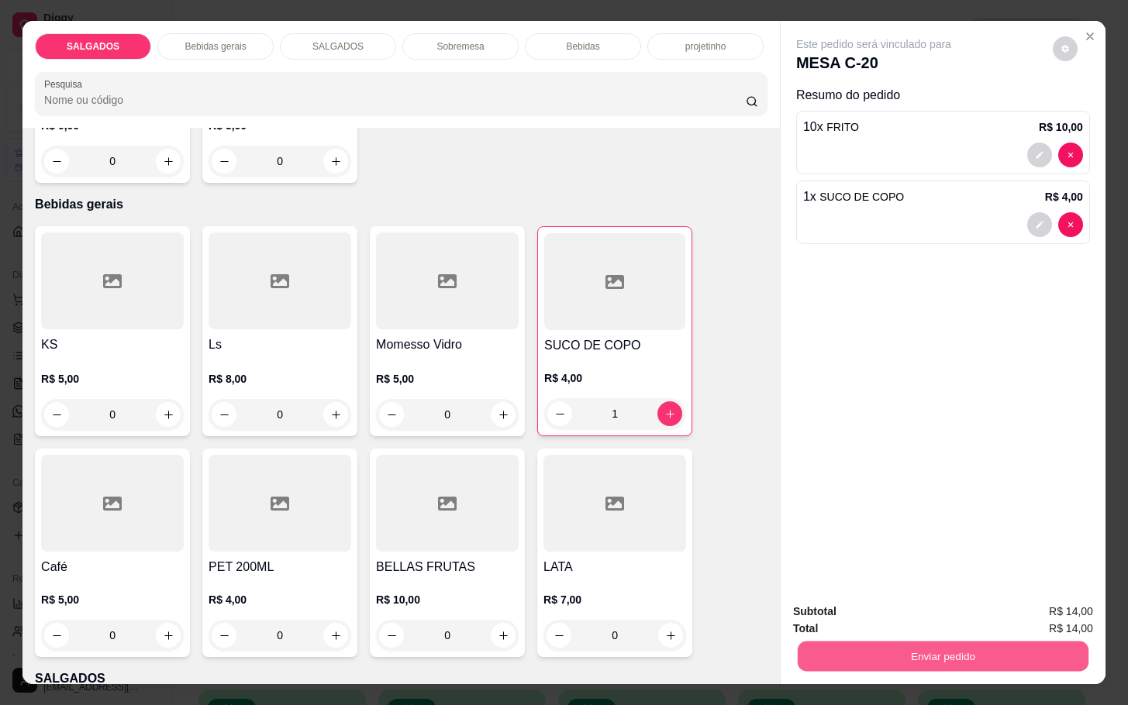
click at [968, 652] on button "Enviar pedido" at bounding box center [943, 656] width 291 height 30
click at [1047, 614] on button "Sim, quero registrar" at bounding box center [1036, 609] width 116 height 29
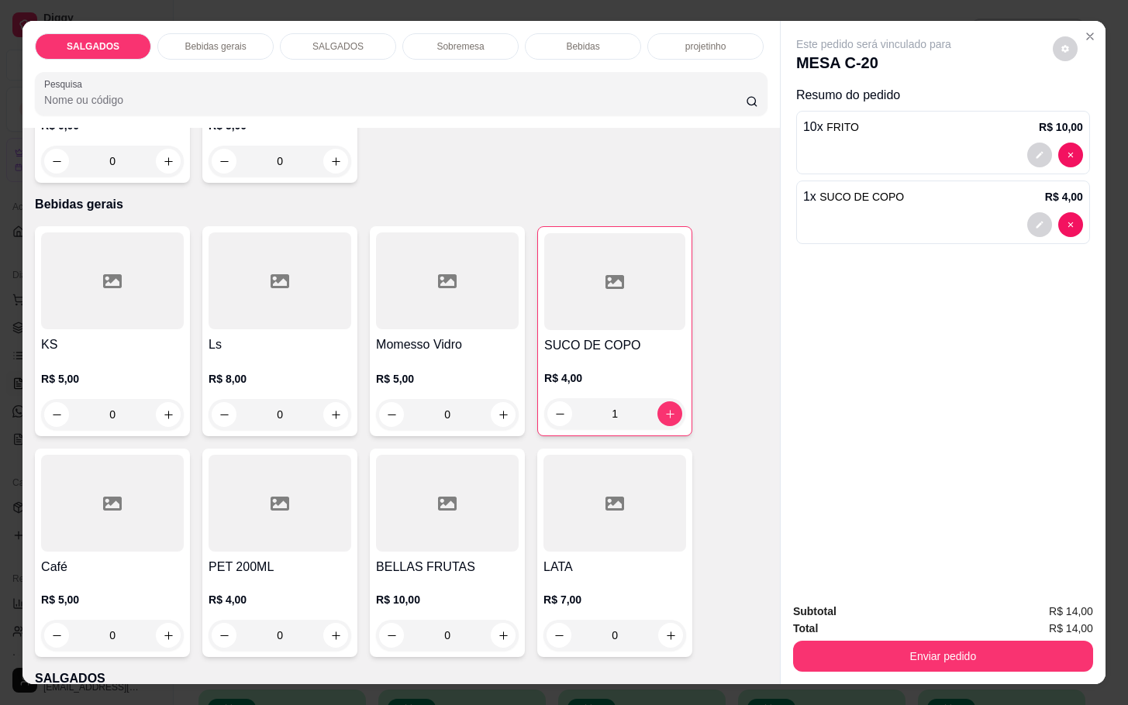
click at [996, 637] on div "Enviar pedido" at bounding box center [943, 654] width 300 height 35
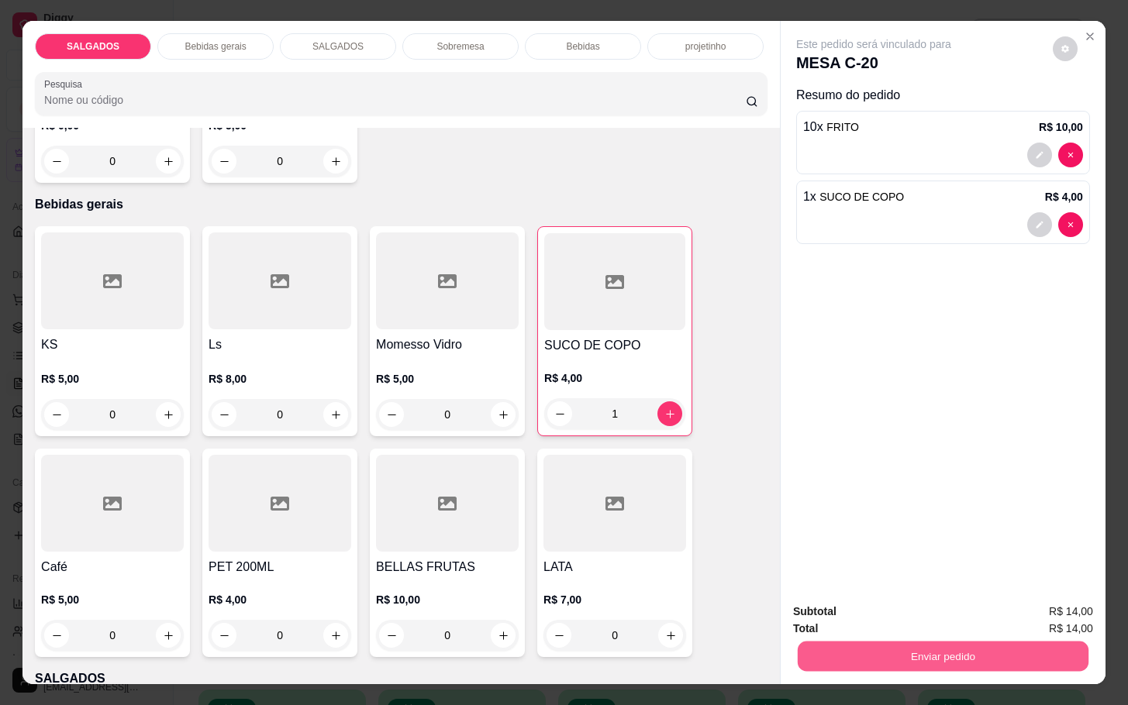
click at [1006, 641] on button "Enviar pedido" at bounding box center [943, 656] width 291 height 30
click at [880, 605] on button "Não registrar e enviar pedido" at bounding box center [889, 609] width 157 height 29
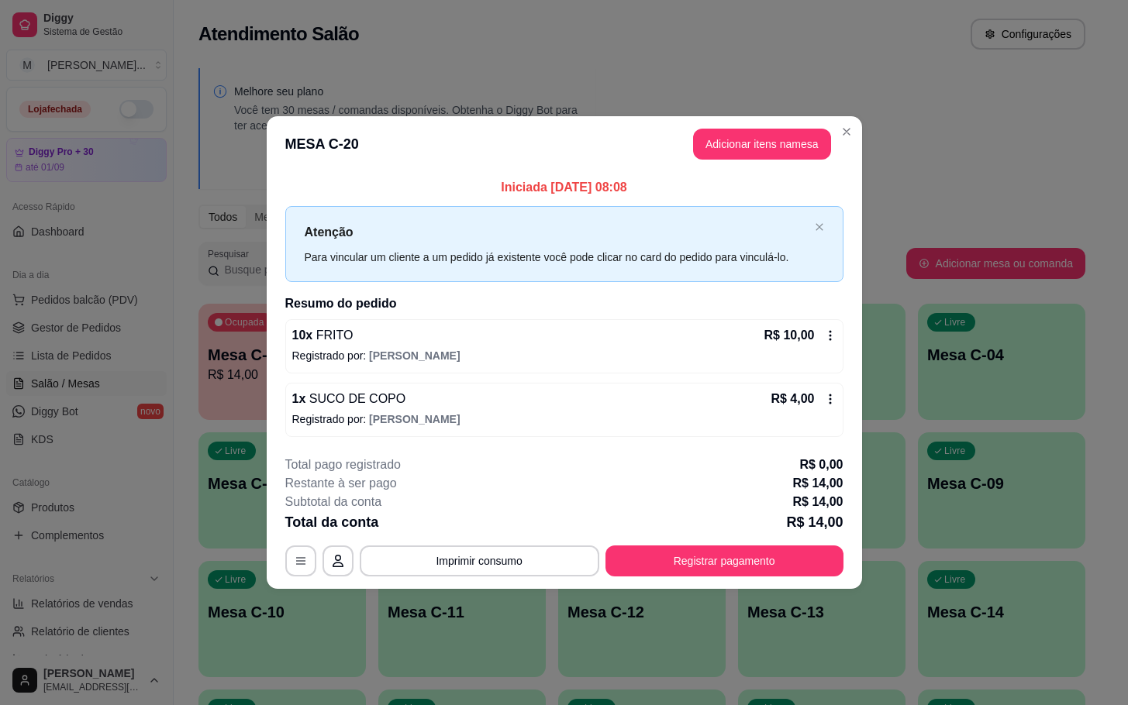
click at [733, 535] on div "**********" at bounding box center [564, 516] width 558 height 121
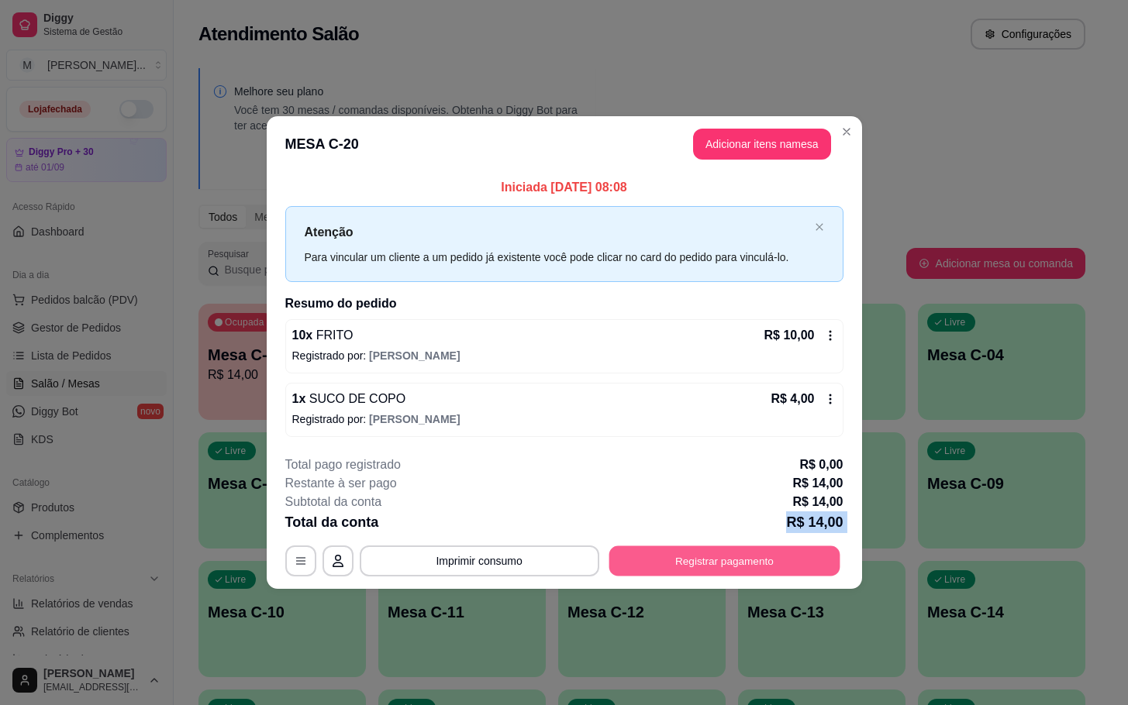
click at [733, 563] on button "Registrar pagamento" at bounding box center [724, 561] width 231 height 30
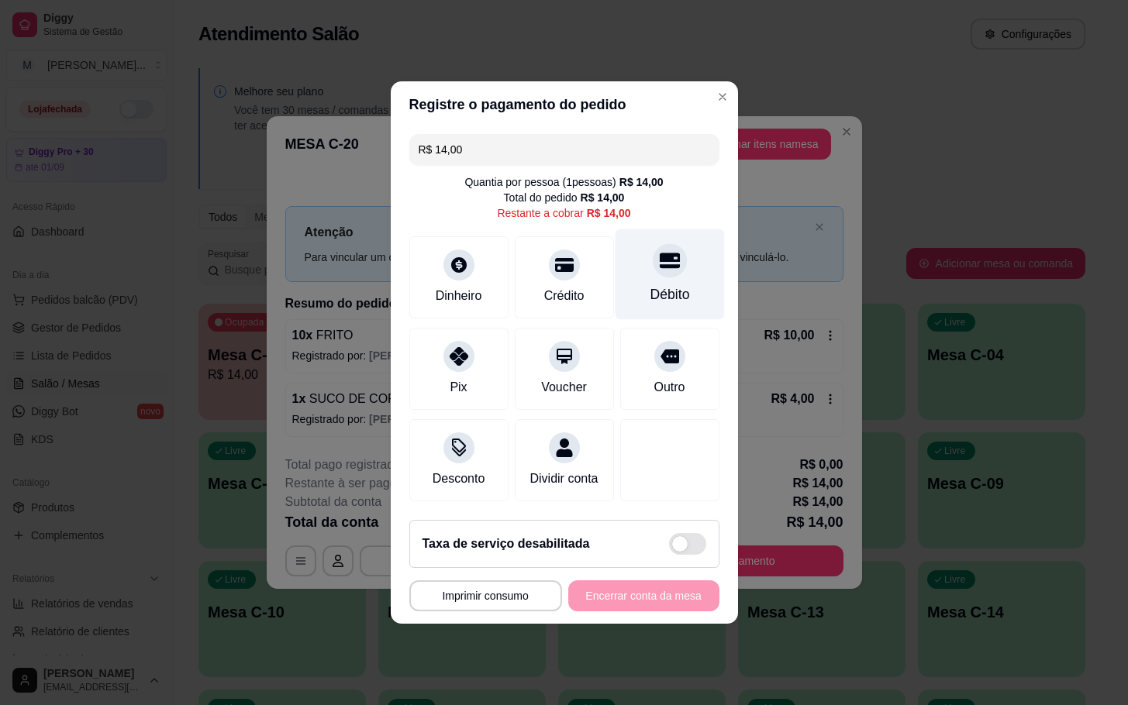
click at [667, 267] on div "Débito" at bounding box center [669, 274] width 109 height 91
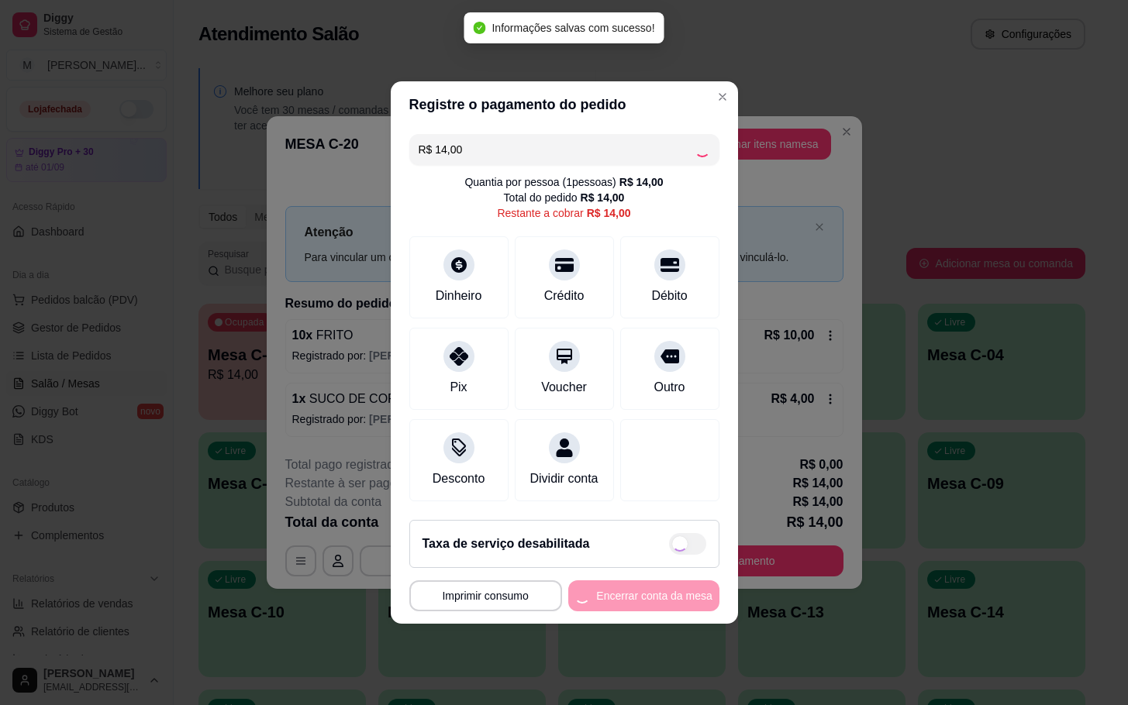
type input "R$ 0,00"
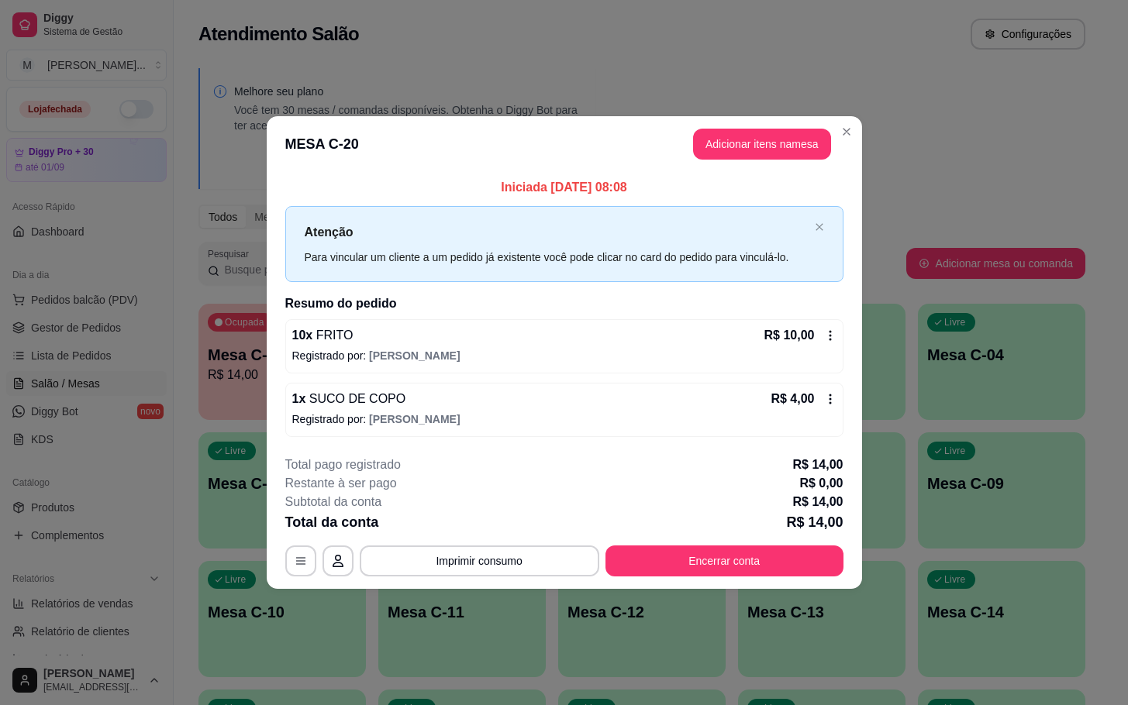
click at [768, 584] on footer "**********" at bounding box center [564, 516] width 595 height 146
click at [779, 578] on footer "**********" at bounding box center [564, 516] width 595 height 146
click at [796, 572] on button "Encerrar conta" at bounding box center [724, 561] width 238 height 31
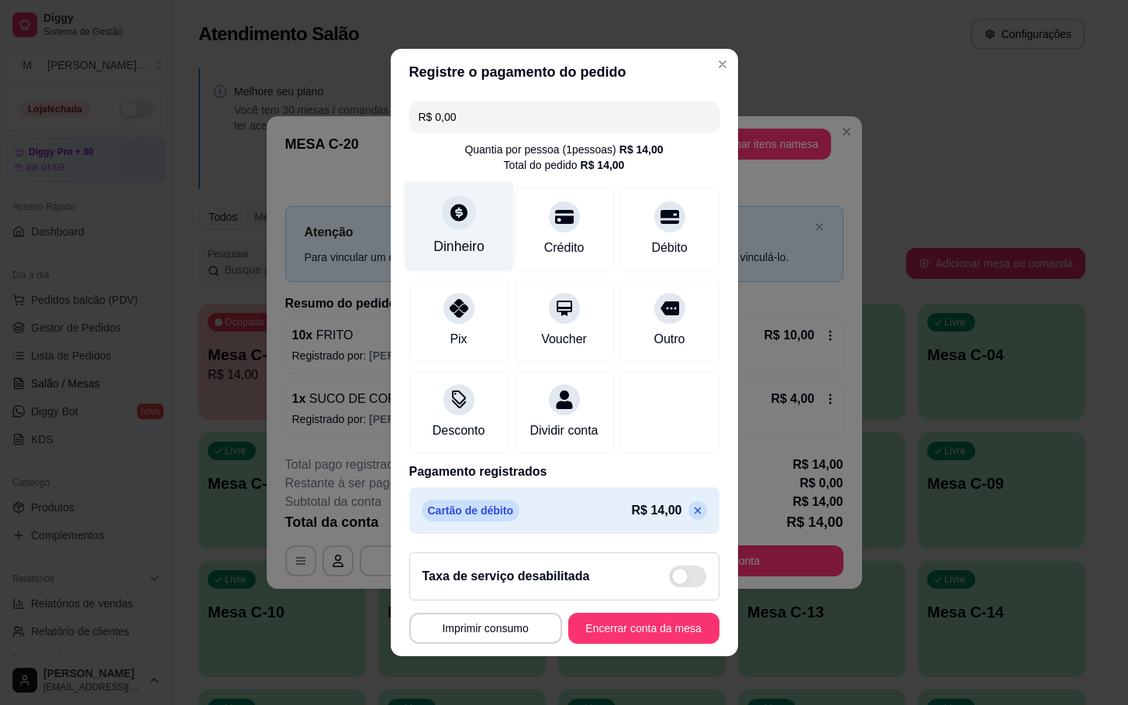
click at [445, 256] on div "Dinheiro" at bounding box center [458, 226] width 109 height 91
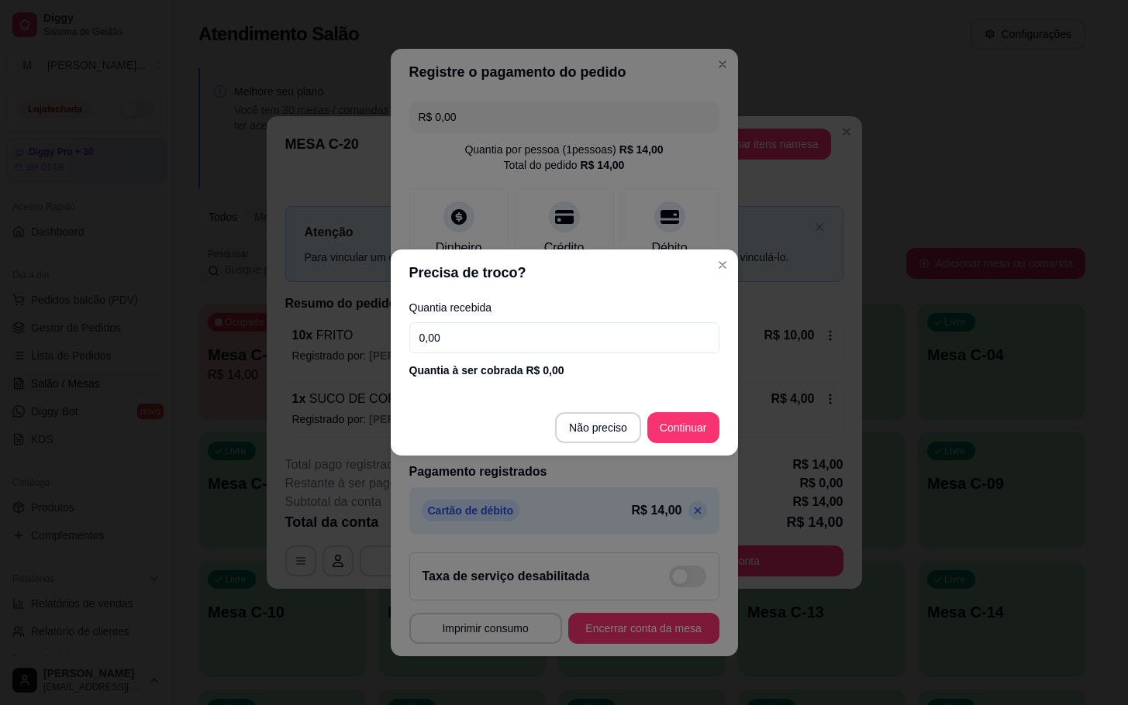
click at [519, 347] on input "0,00" at bounding box center [564, 338] width 310 height 31
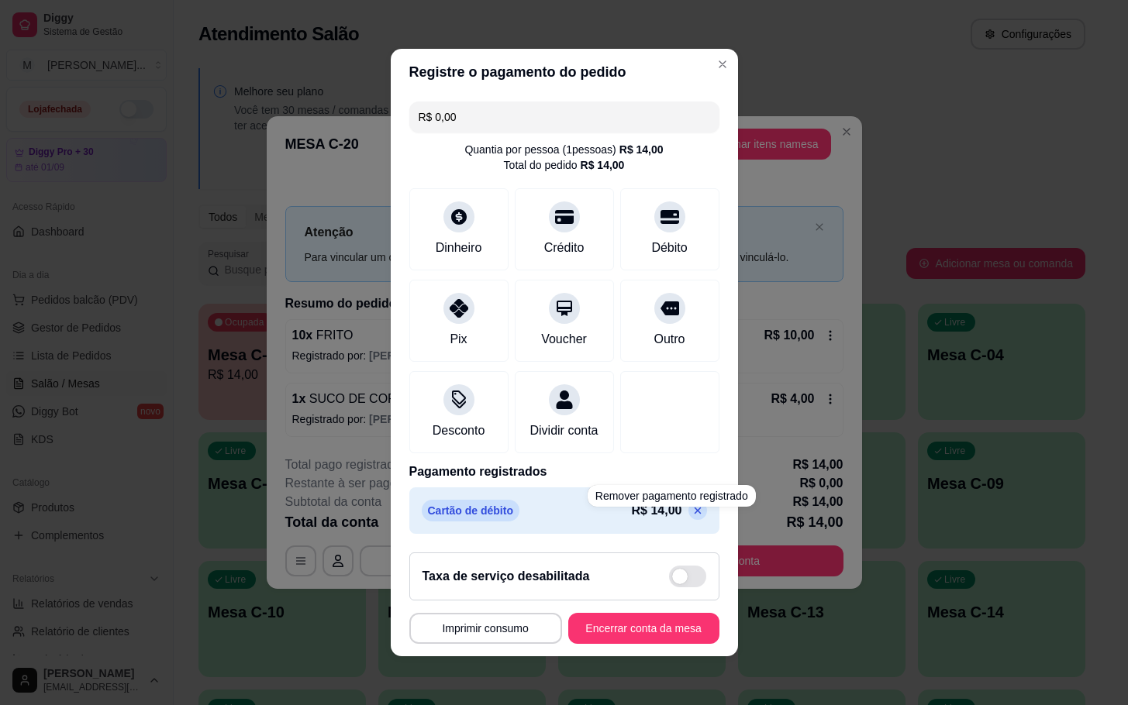
click at [681, 521] on div "Cartão de débito R$ 14,00" at bounding box center [564, 511] width 310 height 47
click at [688, 520] on p at bounding box center [697, 511] width 19 height 19
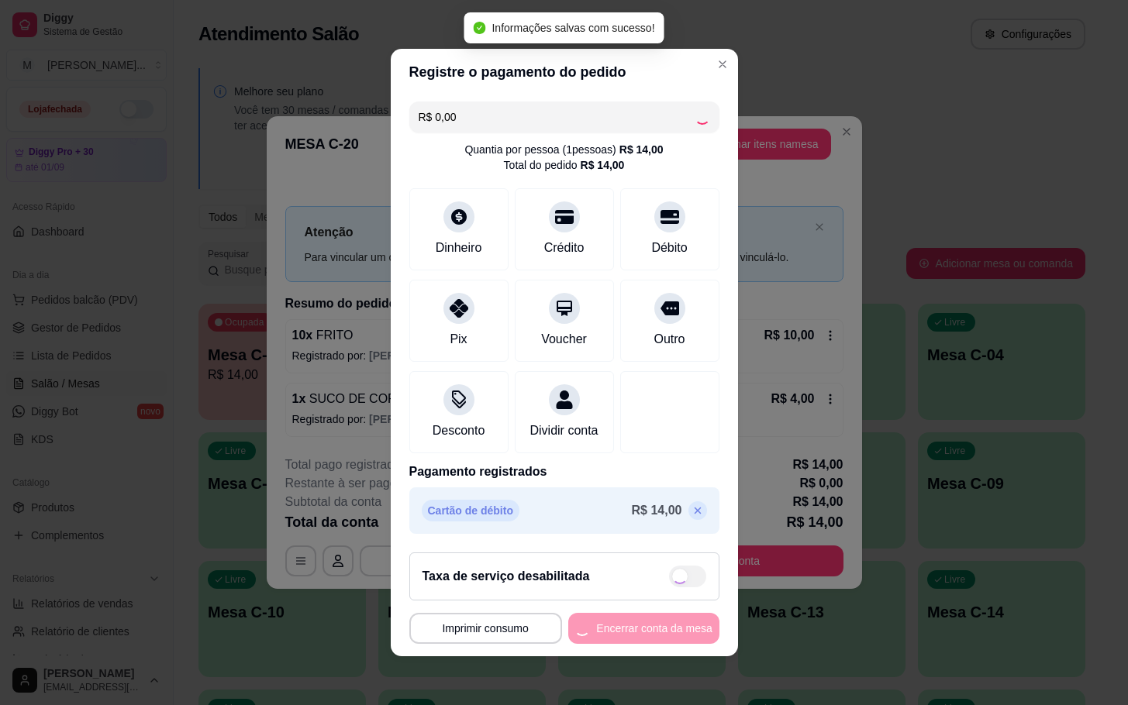
type input "R$ 14,00"
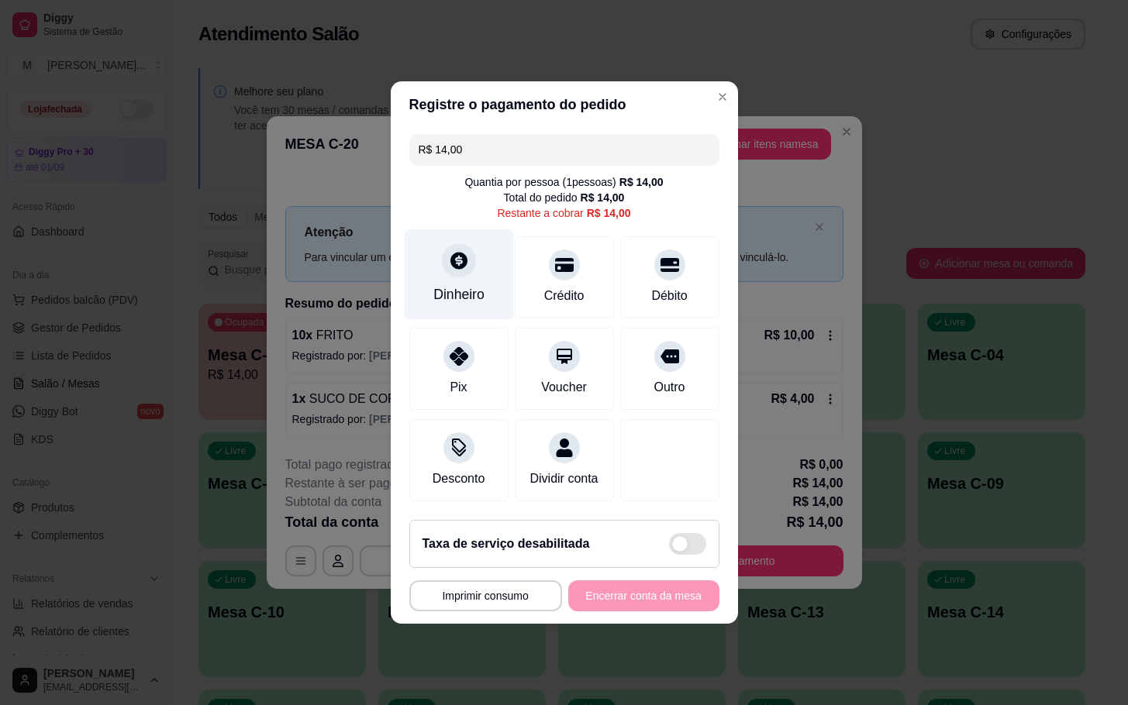
click at [466, 285] on div "Dinheiro" at bounding box center [458, 295] width 51 height 20
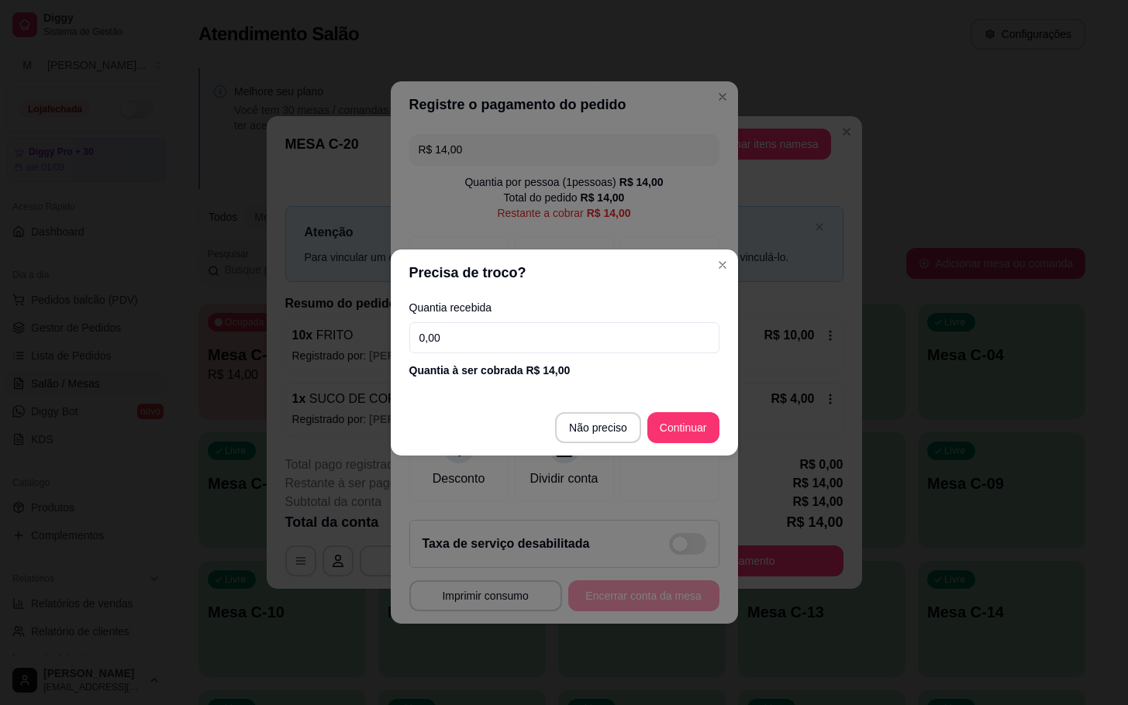
drag, startPoint x: 587, startPoint y: 342, endPoint x: 600, endPoint y: 333, distance: 15.7
click at [588, 342] on input "0,00" at bounding box center [564, 338] width 310 height 31
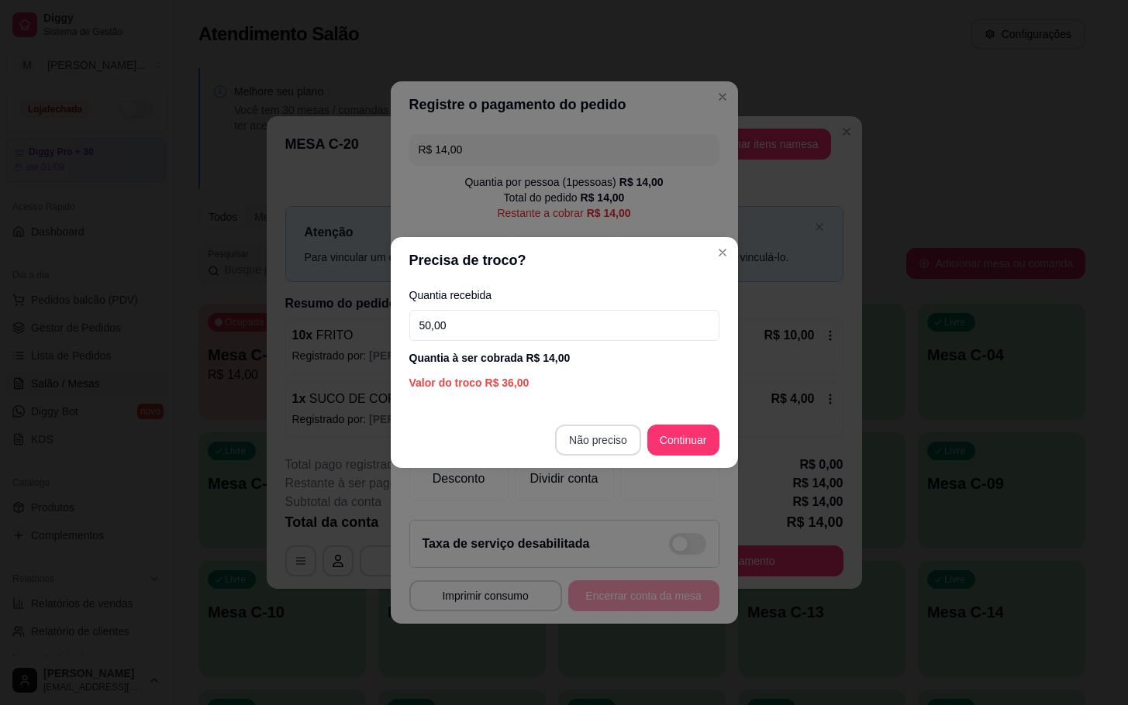
type input "50,00"
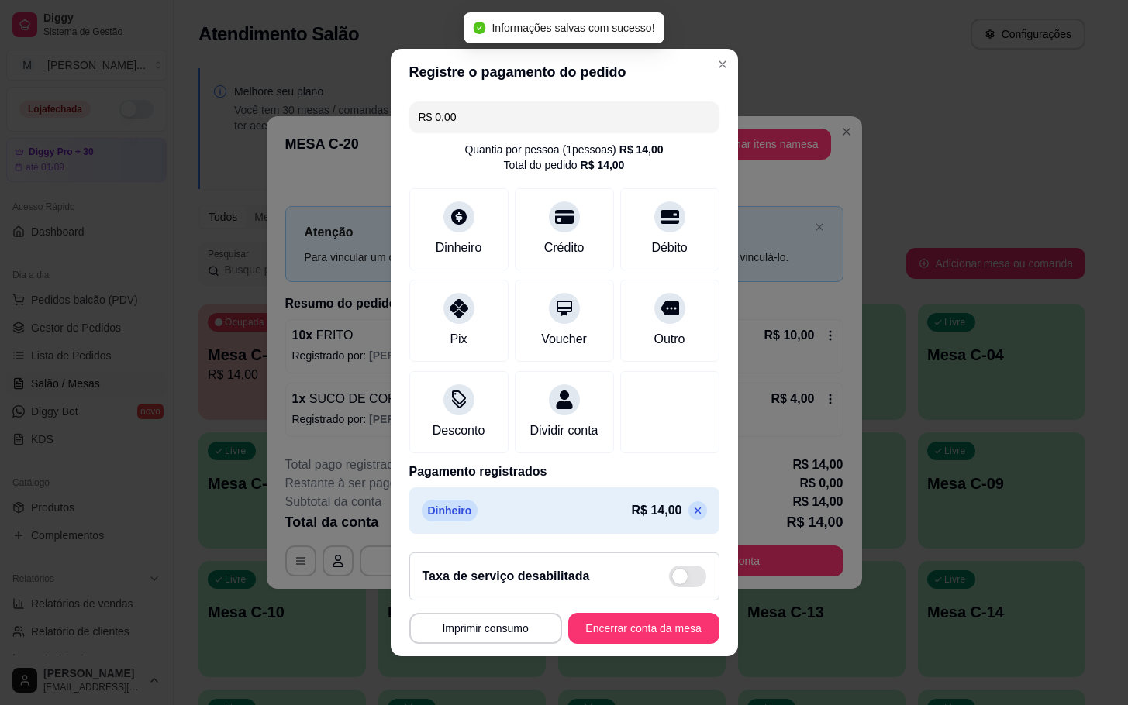
click at [692, 517] on icon at bounding box center [698, 511] width 12 height 12
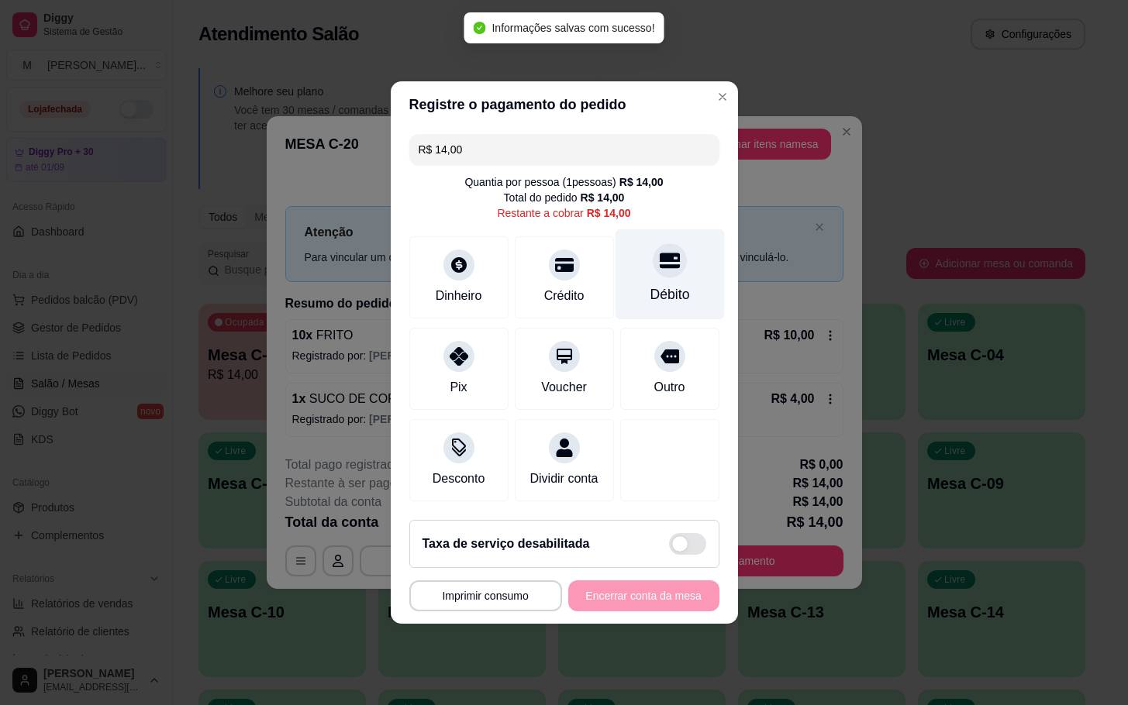
click at [656, 243] on div at bounding box center [670, 260] width 34 height 34
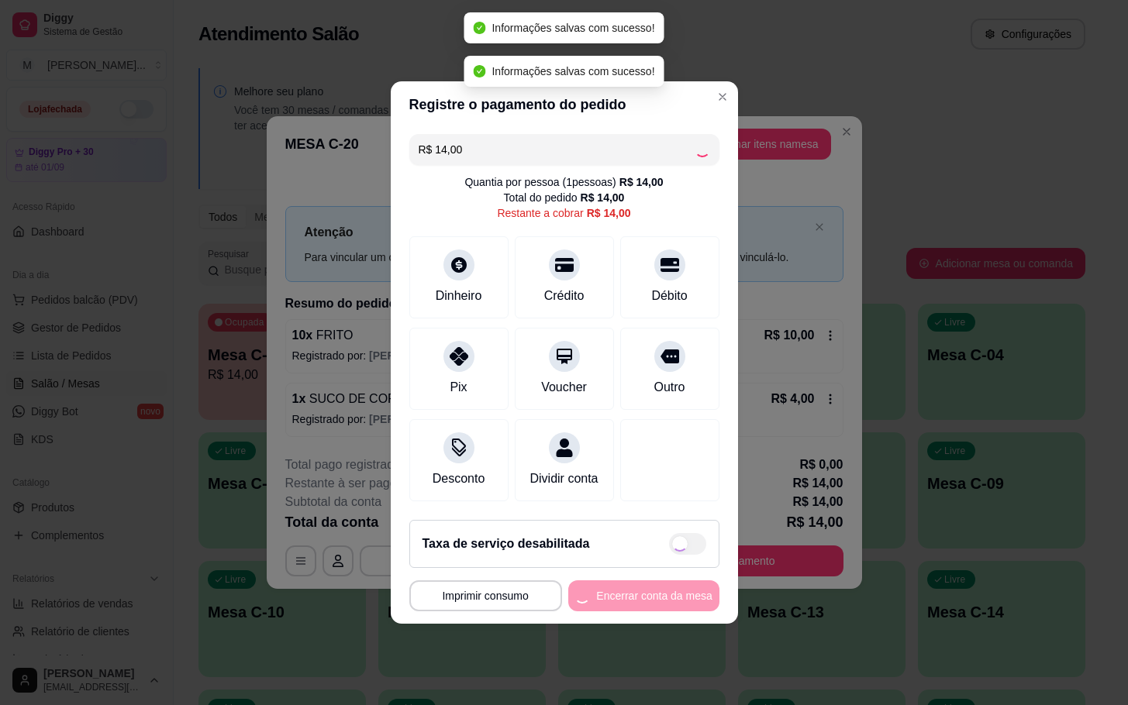
type input "R$ 0,00"
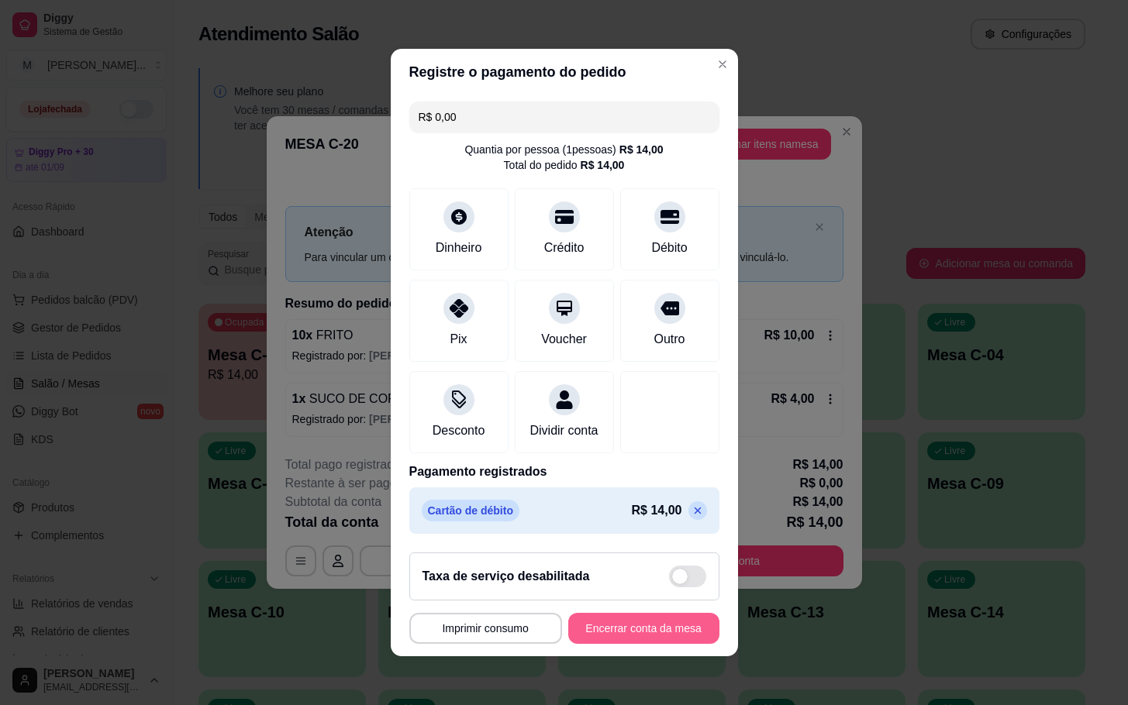
click at [664, 644] on button "Encerrar conta da mesa" at bounding box center [643, 628] width 151 height 31
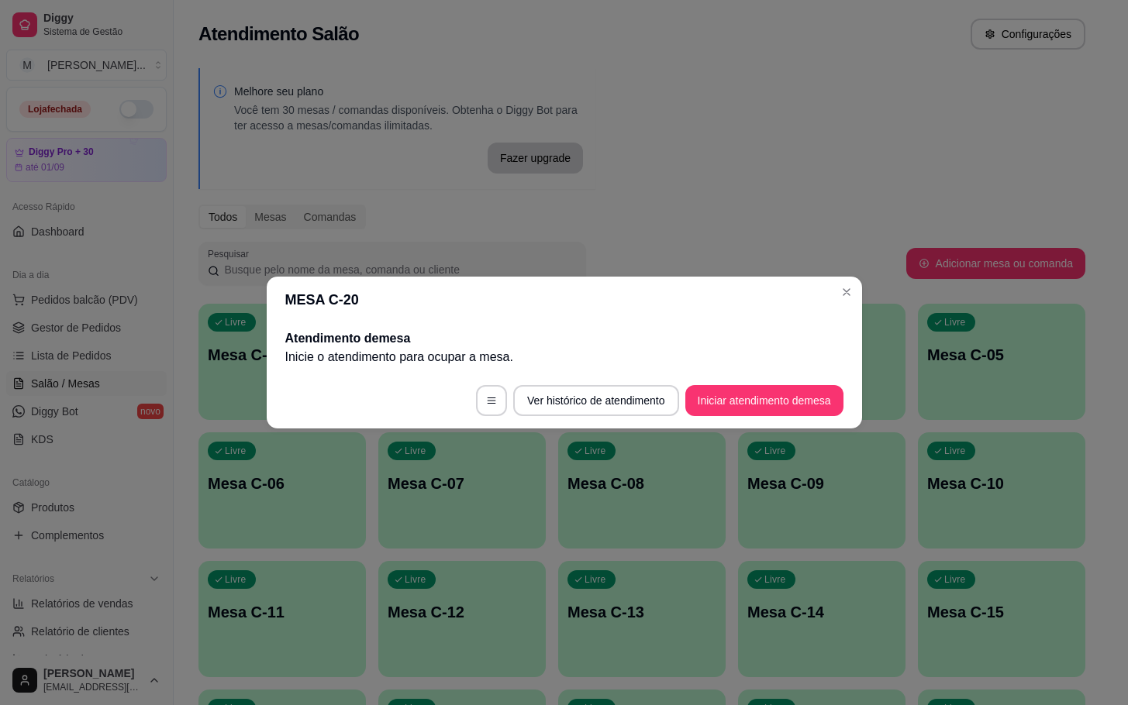
click at [823, 407] on button "Iniciar atendimento de mesa" at bounding box center [764, 400] width 158 height 31
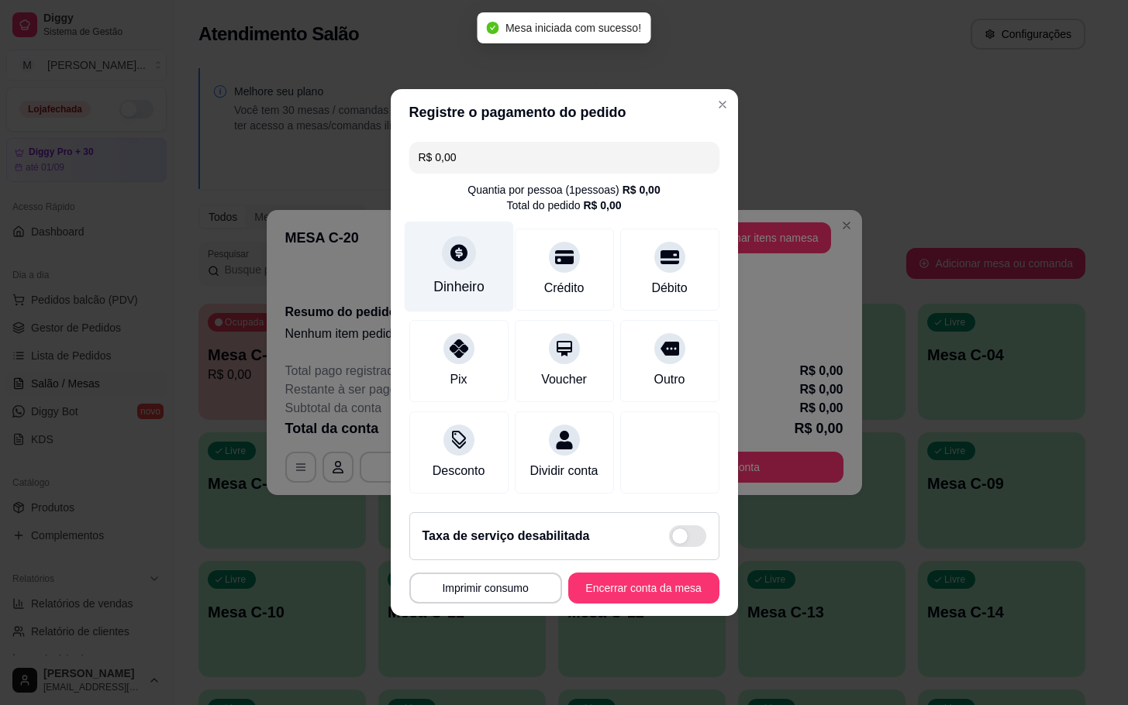
click at [442, 277] on div "Dinheiro" at bounding box center [458, 287] width 51 height 20
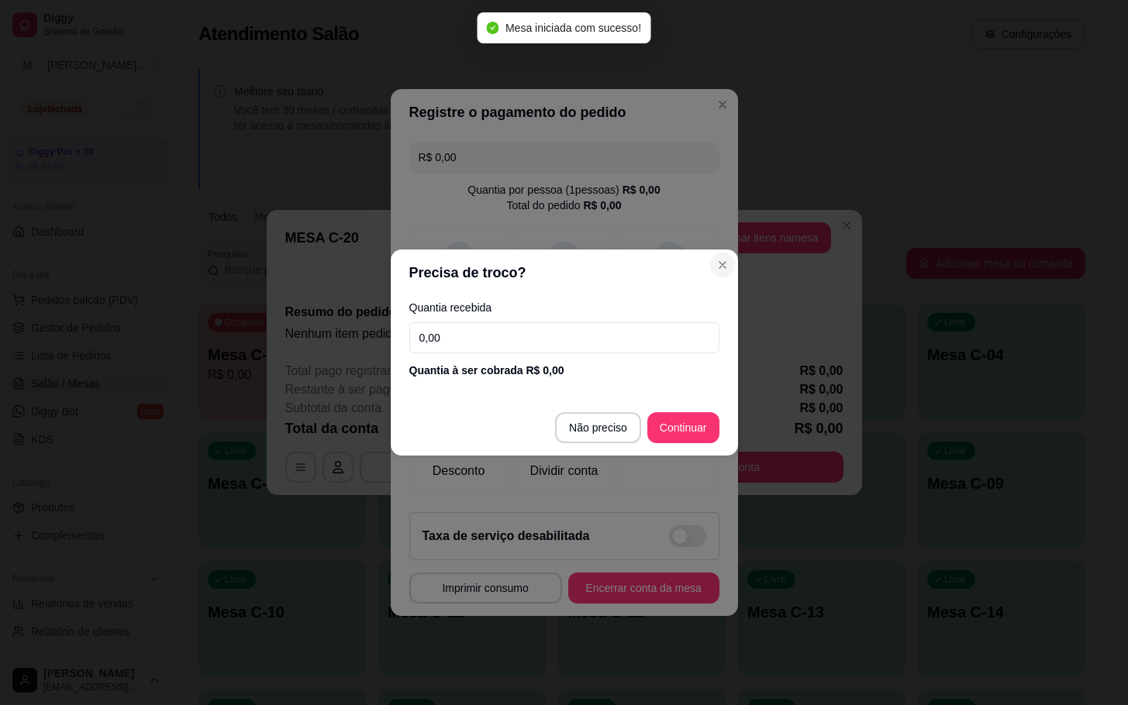
click at [710, 263] on button "Close" at bounding box center [722, 265] width 25 height 25
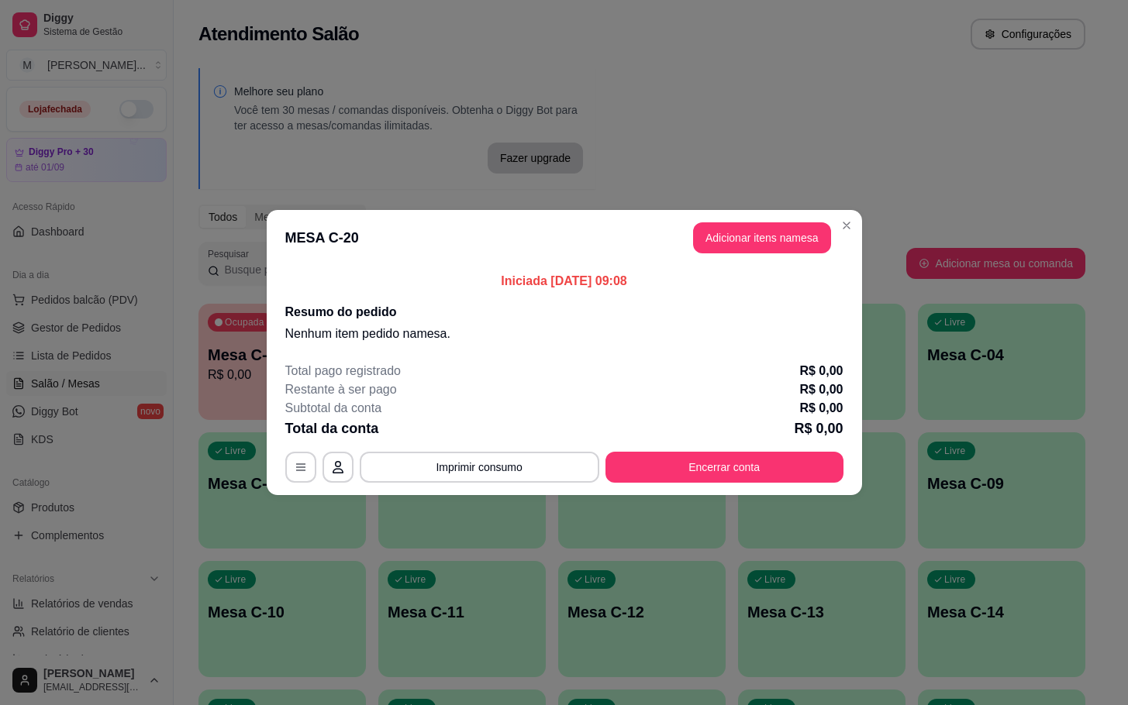
click at [814, 489] on footer "Total pago registrado R$ 0,00 Restante à ser pago R$ 0,00 Subtotal da conta R$ …" at bounding box center [564, 423] width 595 height 146
click at [812, 487] on footer "Total pago registrado R$ 0,00 Restante à ser pago R$ 0,00 Subtotal da conta R$ …" at bounding box center [564, 423] width 595 height 146
drag, startPoint x: 812, startPoint y: 487, endPoint x: 824, endPoint y: 486, distance: 11.7
click at [824, 486] on footer "Total pago registrado R$ 0,00 Restante à ser pago R$ 0,00 Subtotal da conta R$ …" at bounding box center [564, 423] width 595 height 146
click at [837, 480] on div "MESA C-20 Tempo de permanência: 0 minutos Cod. Segurança: 6756 Qtd. de Pedidos:…" at bounding box center [564, 467] width 558 height 31
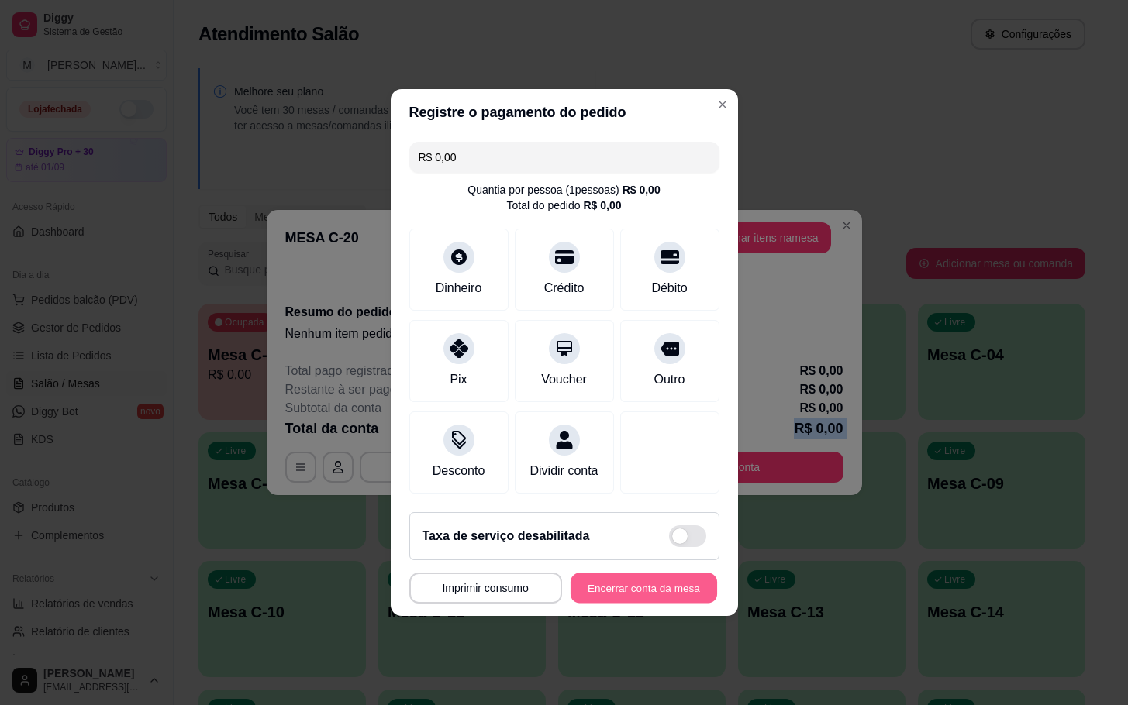
click at [624, 592] on button "Encerrar conta da mesa" at bounding box center [644, 589] width 147 height 30
